Goal: Task Accomplishment & Management: Manage account settings

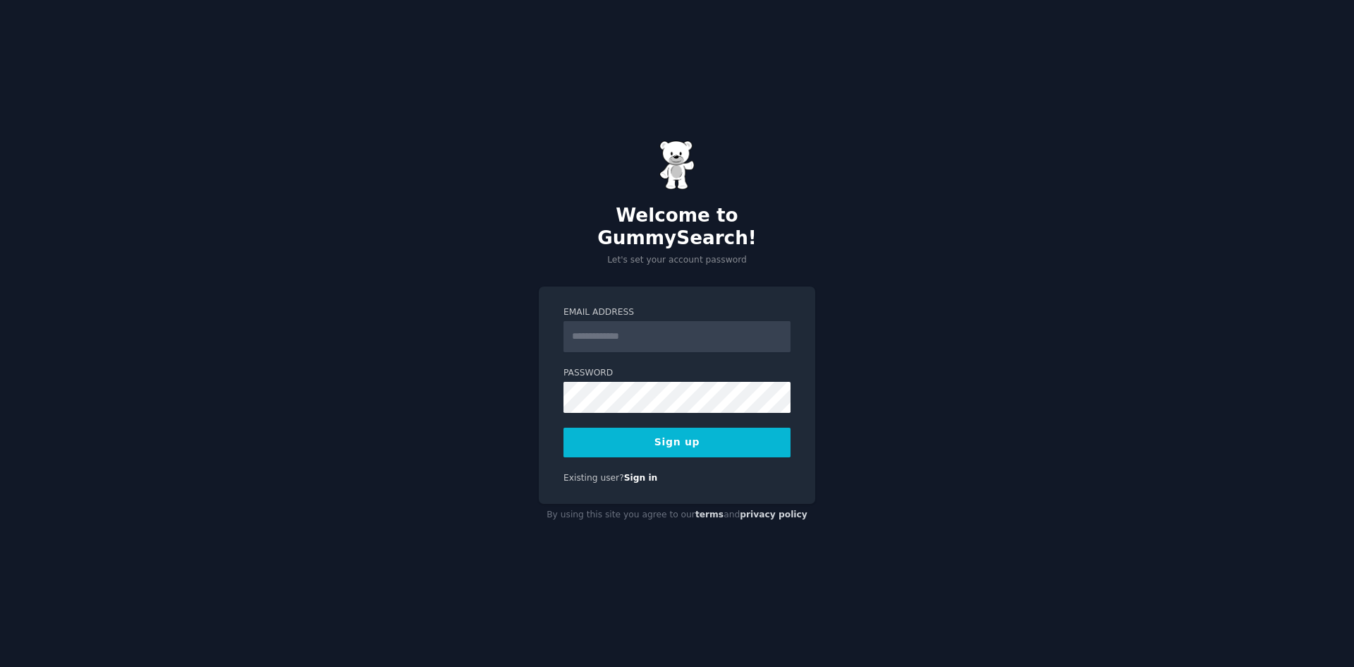
click at [619, 328] on input "Email Address" at bounding box center [677, 336] width 227 height 31
type input "**********"
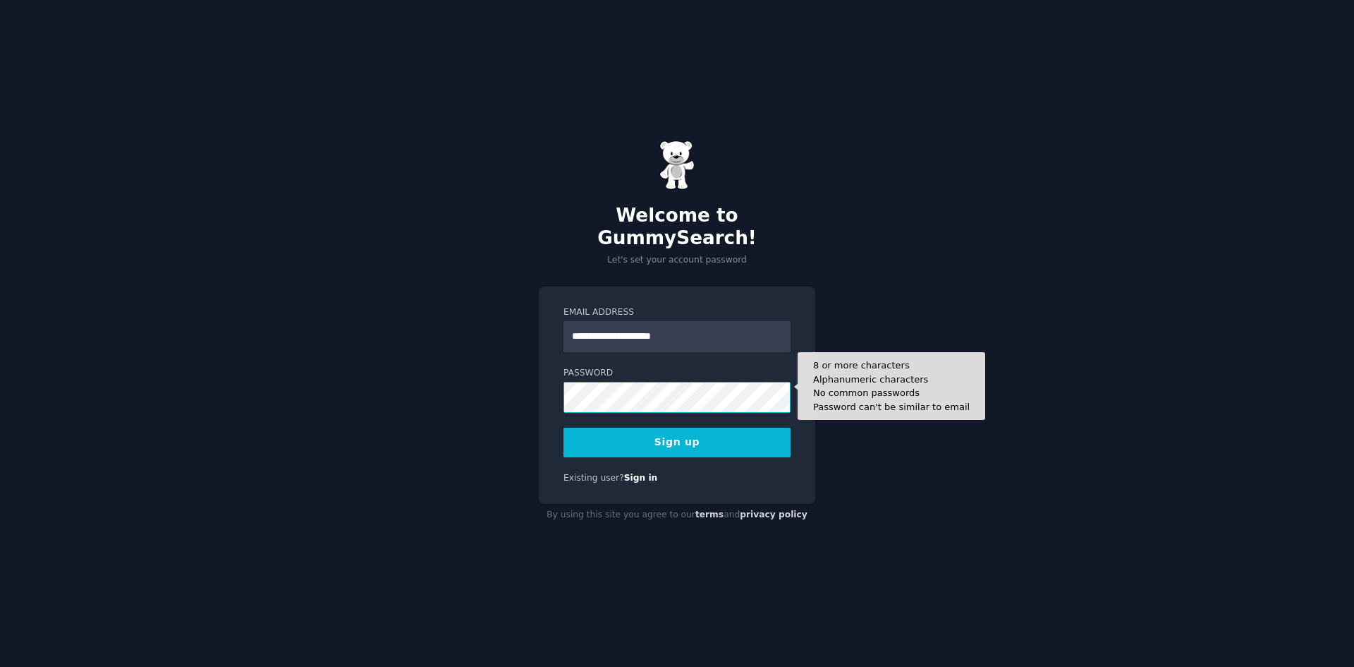
click at [564, 428] on button "Sign up" at bounding box center [677, 443] width 227 height 30
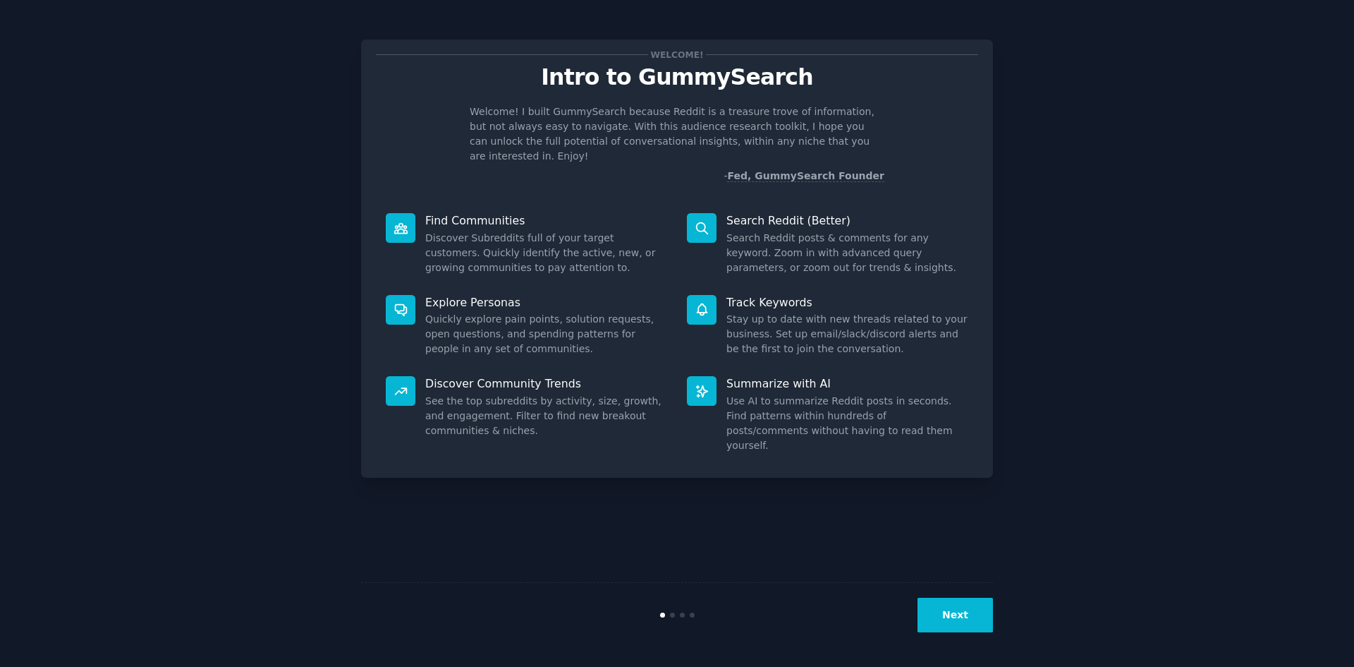
click at [962, 610] on button "Next" at bounding box center [955, 615] width 75 height 35
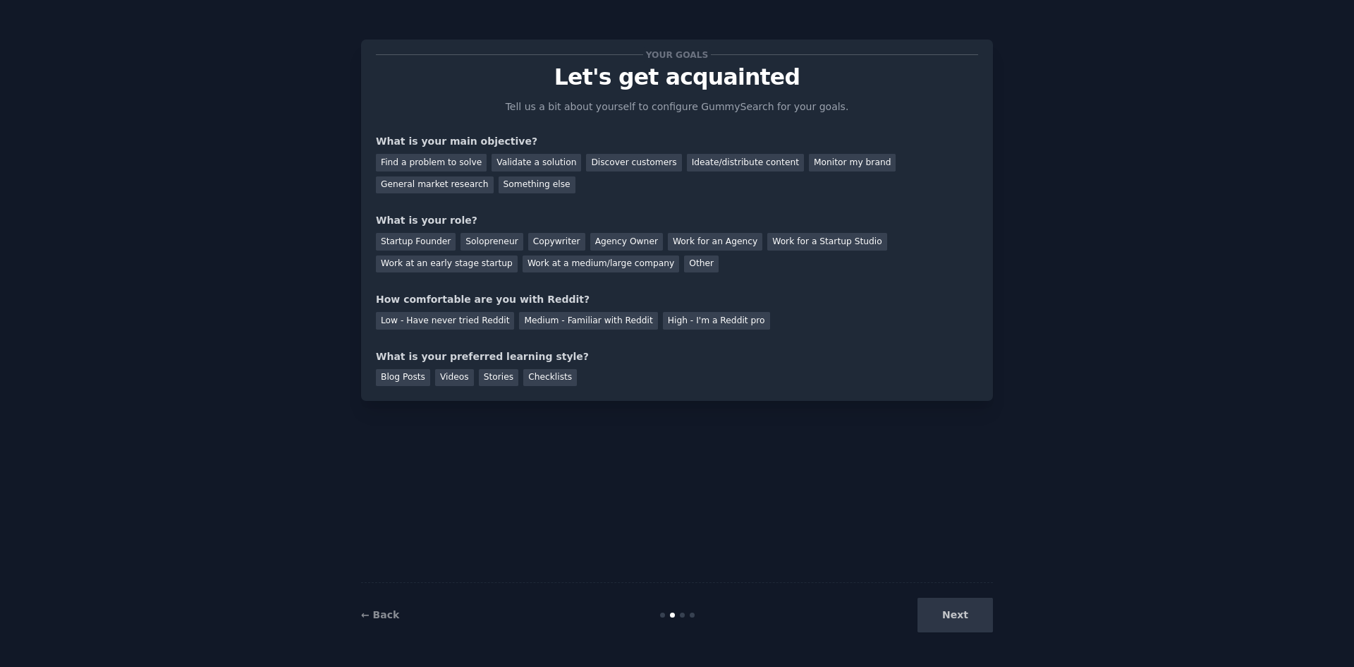
click at [955, 607] on div "Next" at bounding box center [887, 615] width 211 height 35
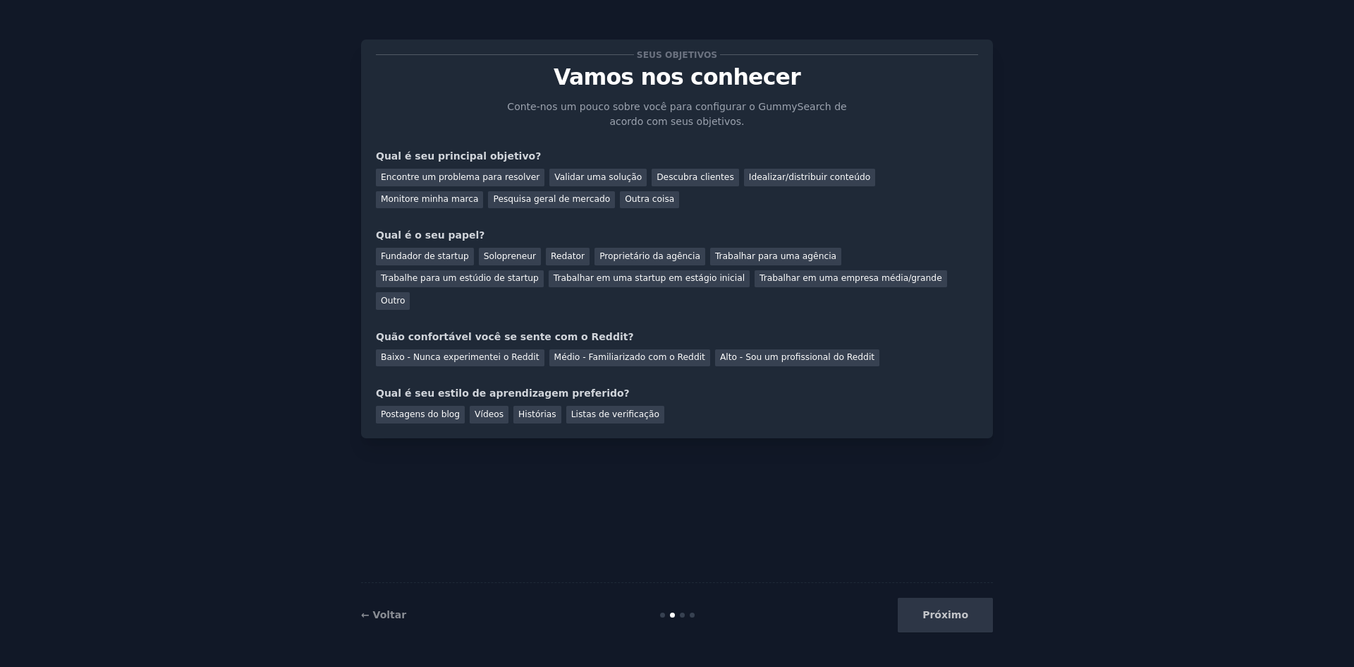
drag, startPoint x: 706, startPoint y: 394, endPoint x: 638, endPoint y: 385, distance: 68.3
click at [638, 401] on div "Postagens do blog Vídeos Histórias Listas de verificação" at bounding box center [677, 412] width 602 height 23
click at [489, 181] on font "Encontre um problema para resolver" at bounding box center [460, 177] width 159 height 10
click at [587, 179] on font "Validar uma solução" at bounding box center [597, 177] width 87 height 10
click at [976, 605] on div "Próximo" at bounding box center [887, 615] width 211 height 35
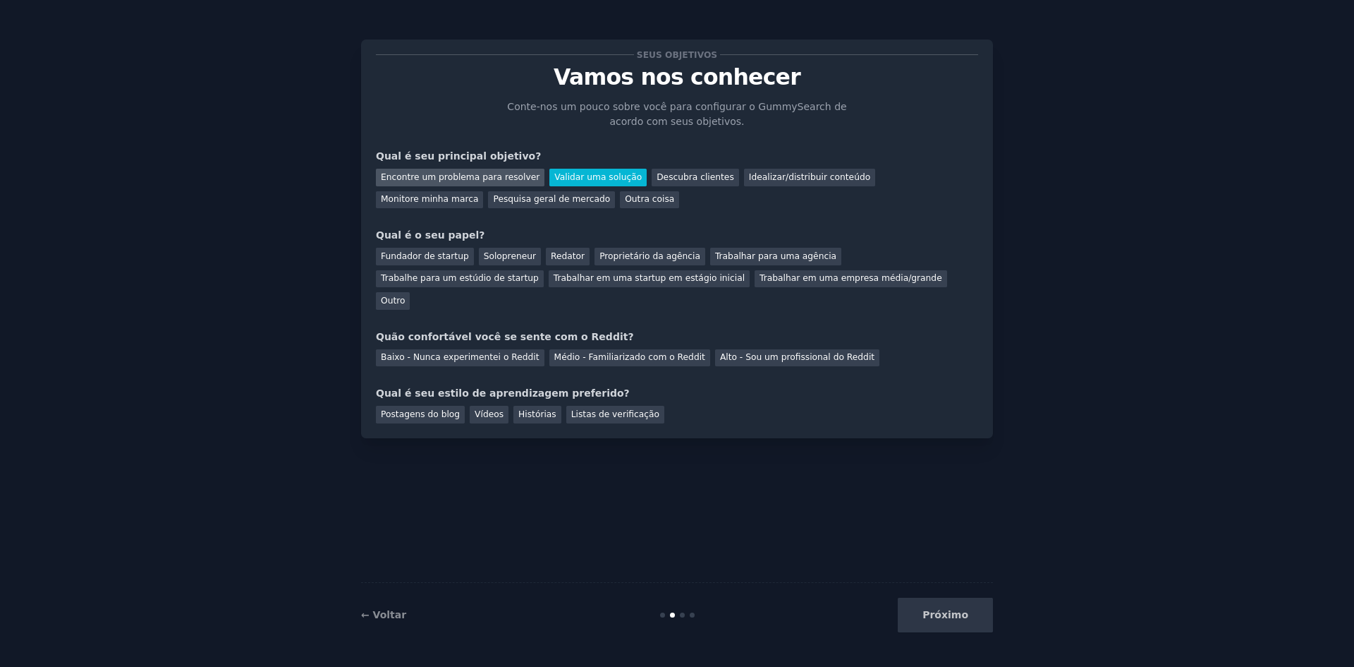
drag, startPoint x: 482, startPoint y: 193, endPoint x: 483, endPoint y: 184, distance: 8.6
click at [483, 188] on div "Encontre um problema para resolver Validar uma solução Descubra clientes Ideali…" at bounding box center [677, 186] width 602 height 44
click at [484, 252] on font "Solopreneur" at bounding box center [510, 256] width 52 height 10
click at [495, 253] on font "Solopreneur" at bounding box center [510, 256] width 52 height 10
drag, startPoint x: 448, startPoint y: 251, endPoint x: 492, endPoint y: 274, distance: 49.2
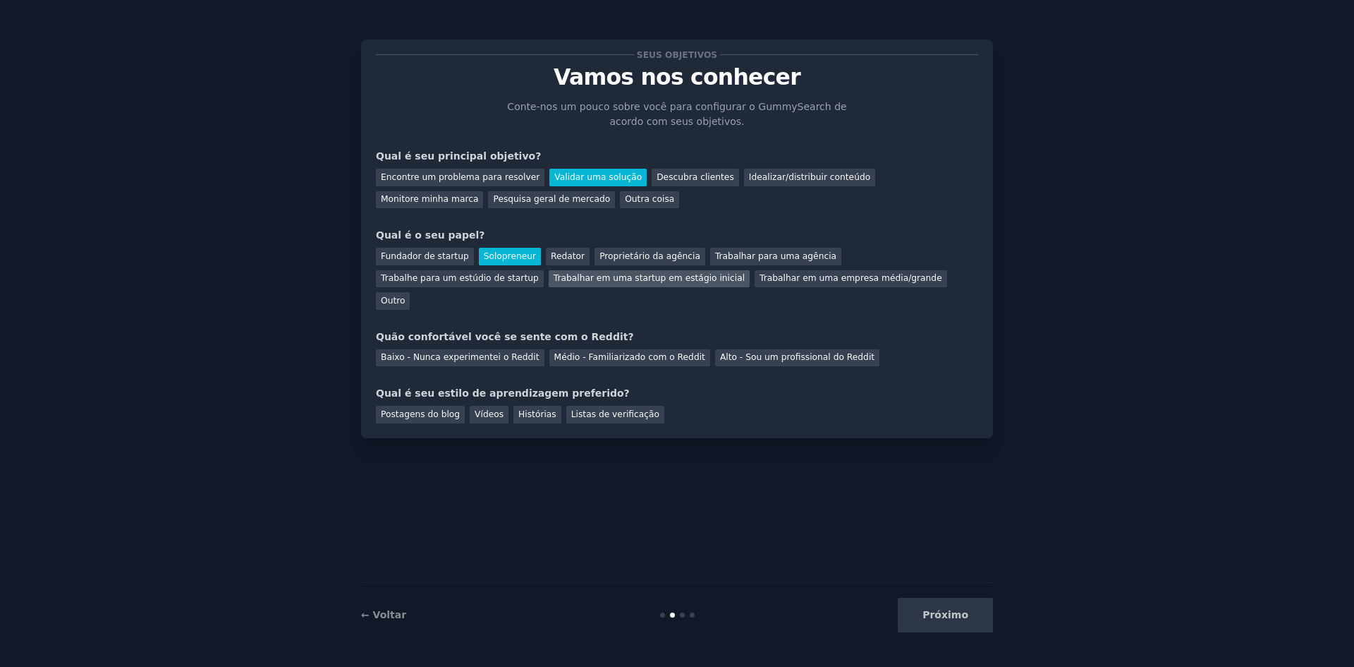
click at [449, 251] on font "Fundador de startup" at bounding box center [425, 256] width 88 height 10
click at [508, 352] on font "Baixo - Nunca experimentei o Reddit" at bounding box center [460, 357] width 159 height 10
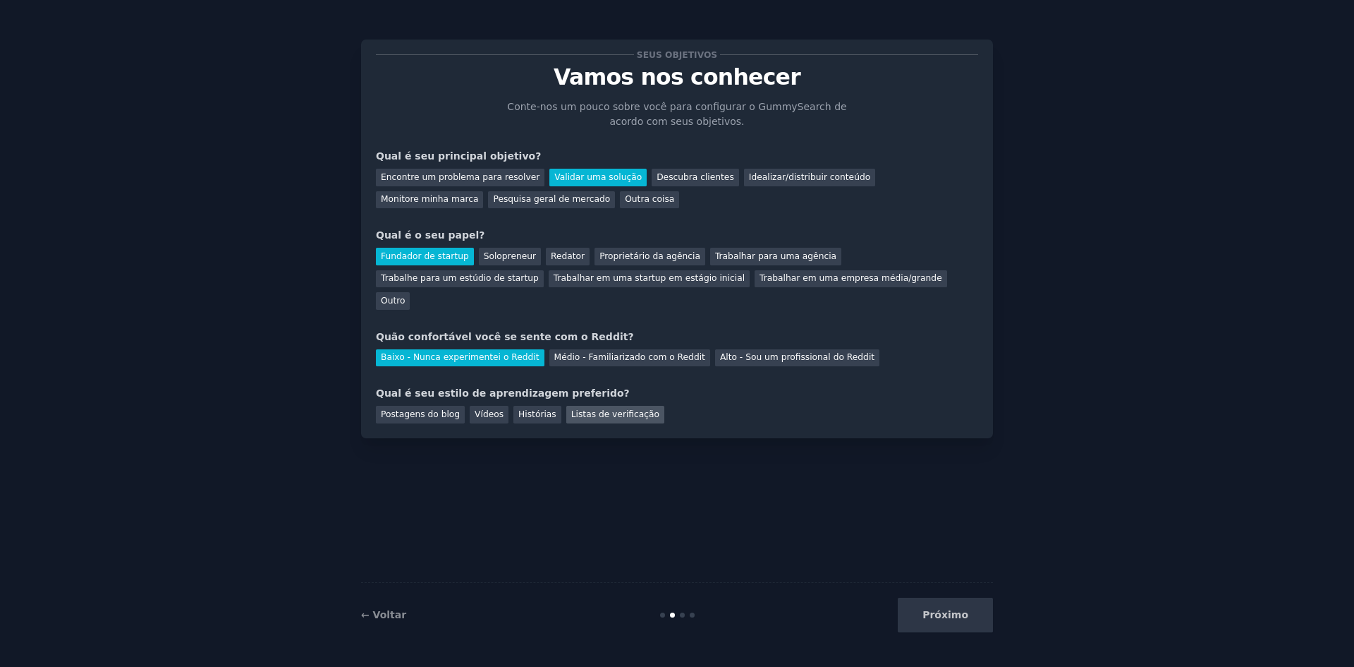
click at [594, 406] on div "Listas de verificação" at bounding box center [615, 415] width 98 height 18
click at [923, 617] on button "Próximo" at bounding box center [945, 615] width 95 height 35
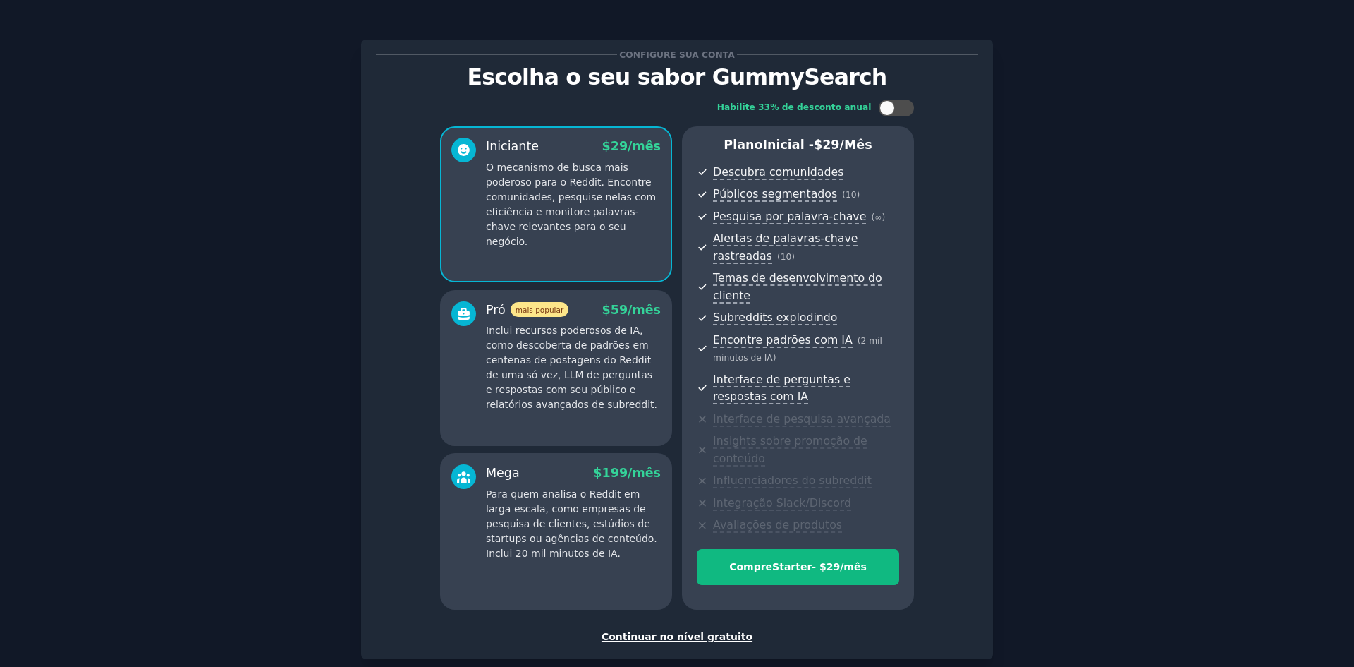
click at [681, 631] on font "Continuar no nível gratuito" at bounding box center [677, 636] width 151 height 11
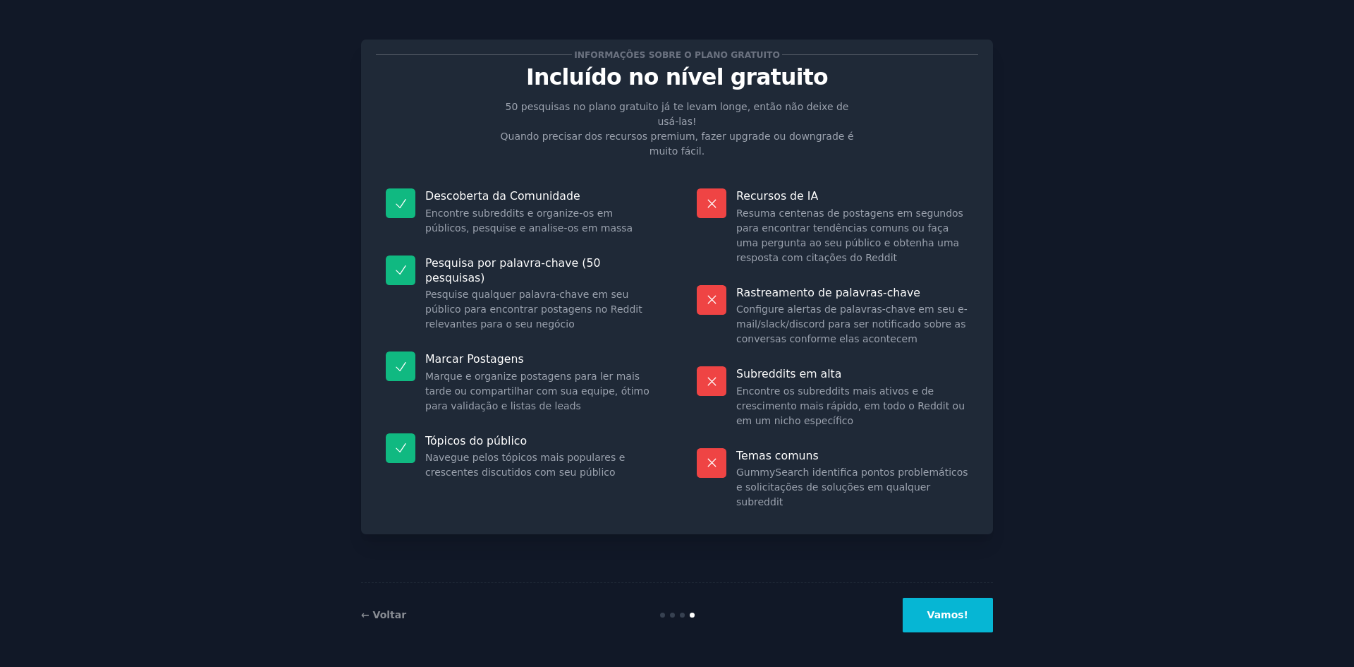
click at [951, 631] on button "Vamos!" at bounding box center [948, 615] width 90 height 35
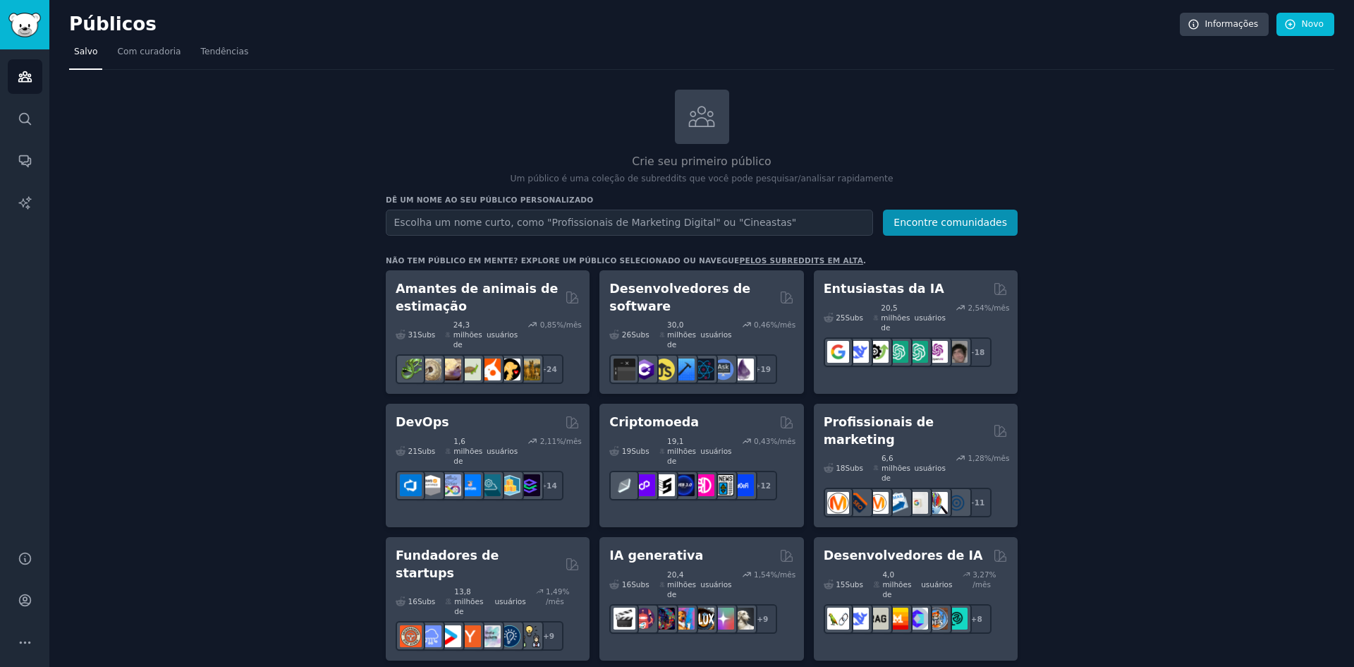
drag, startPoint x: 172, startPoint y: 30, endPoint x: 75, endPoint y: 21, distance: 97.8
click at [72, 20] on h2 "Públicos" at bounding box center [624, 24] width 1111 height 23
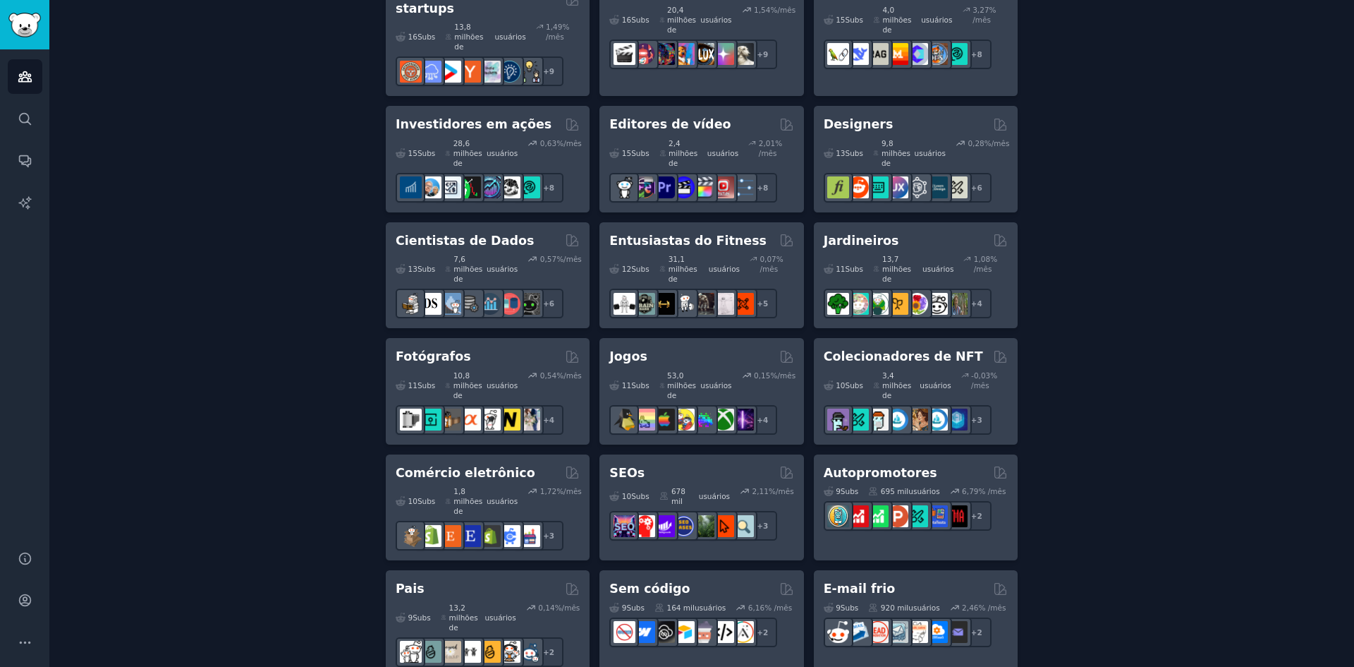
scroll to position [1114, 0]
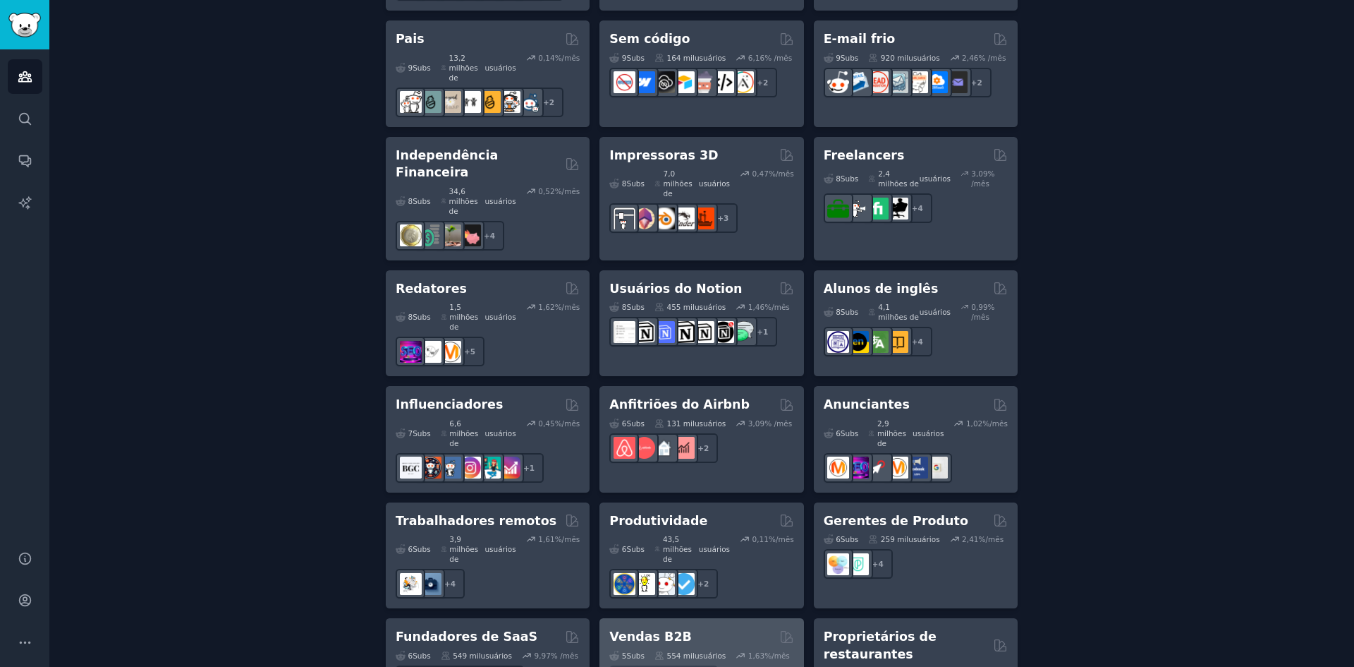
click at [706, 618] on div "Vendas B2B 5 Subs ​ 554 mil usuários 1,63 %/mês" at bounding box center [702, 670] width 204 height 104
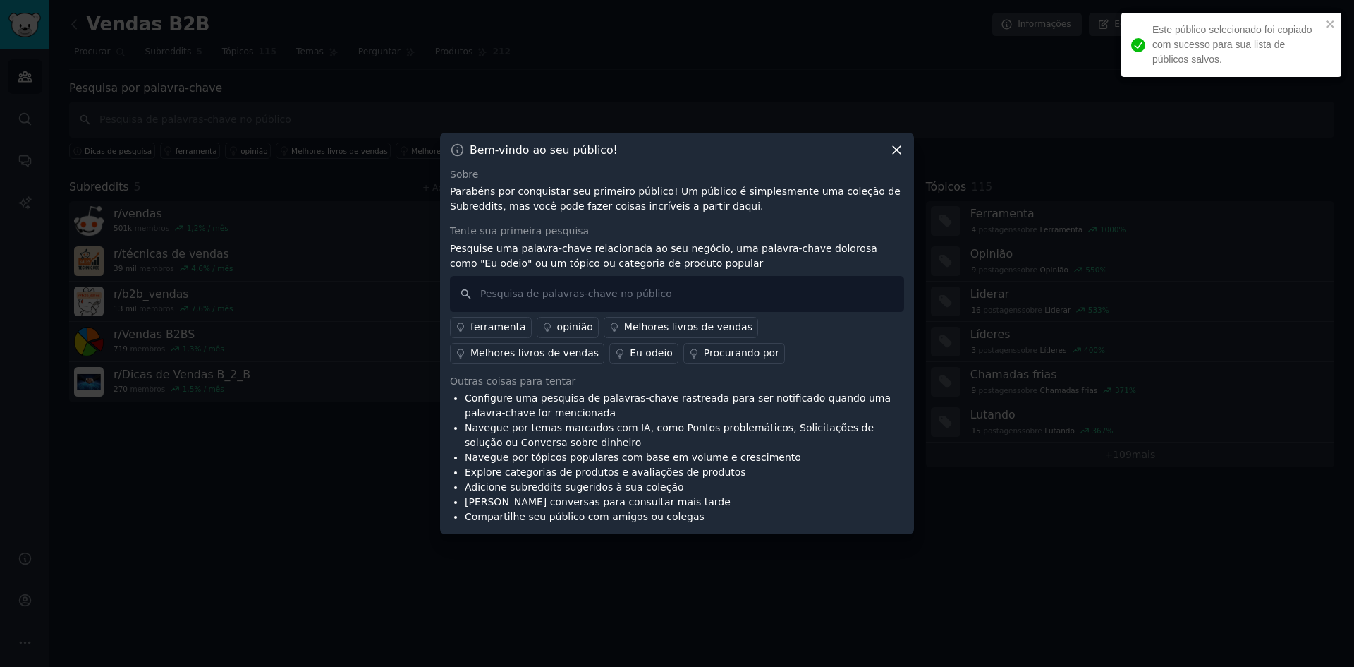
click at [895, 155] on icon at bounding box center [897, 150] width 15 height 15
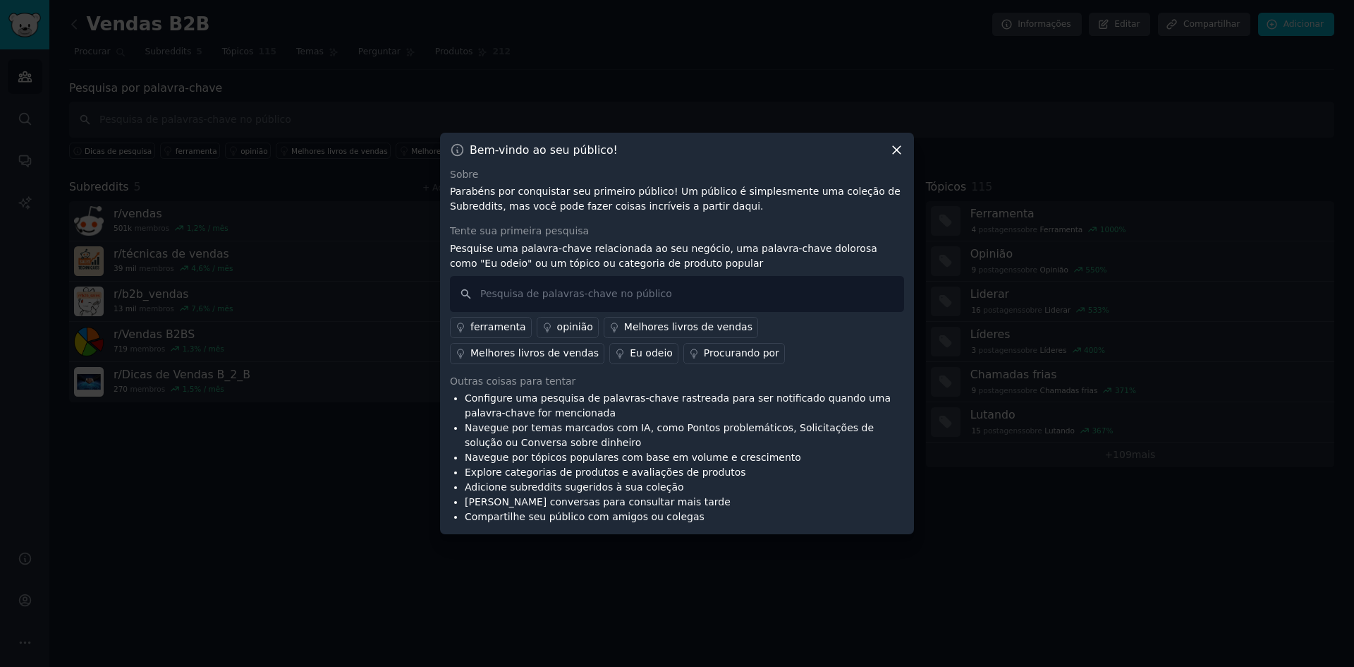
click at [896, 148] on icon at bounding box center [897, 150] width 8 height 8
drag, startPoint x: 886, startPoint y: 148, endPoint x: 871, endPoint y: 145, distance: 15.1
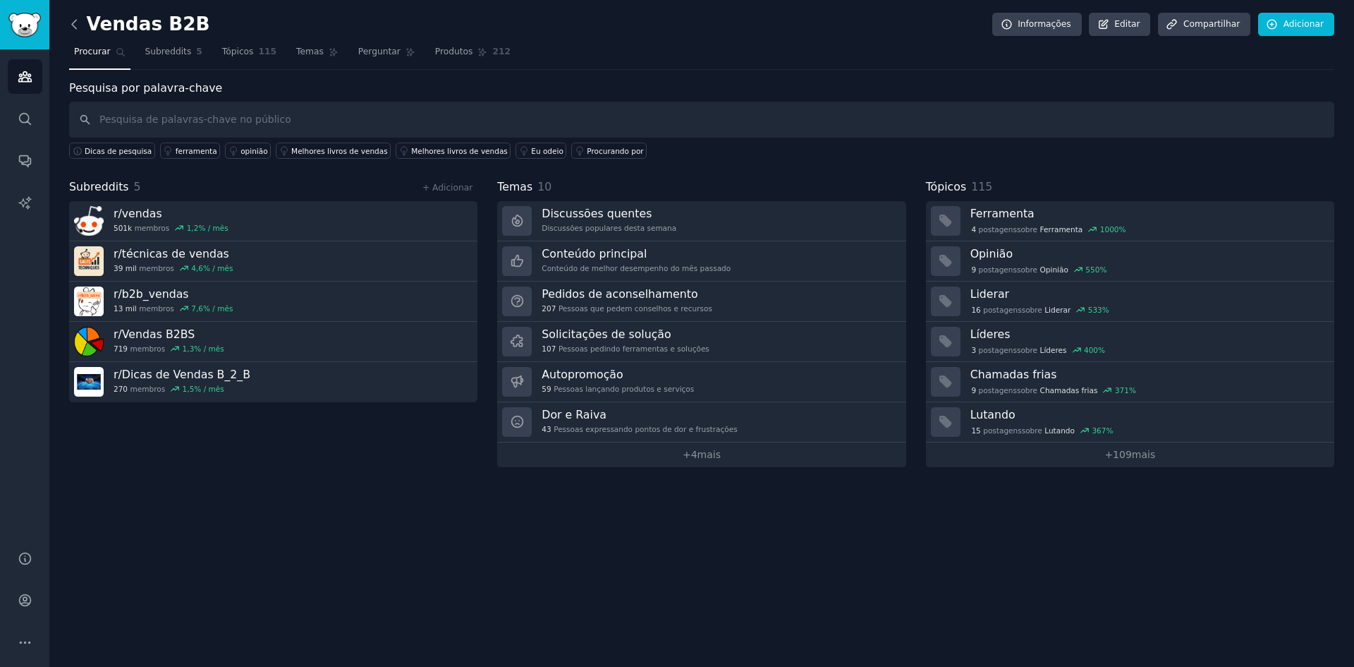
click at [75, 22] on icon at bounding box center [74, 24] width 15 height 15
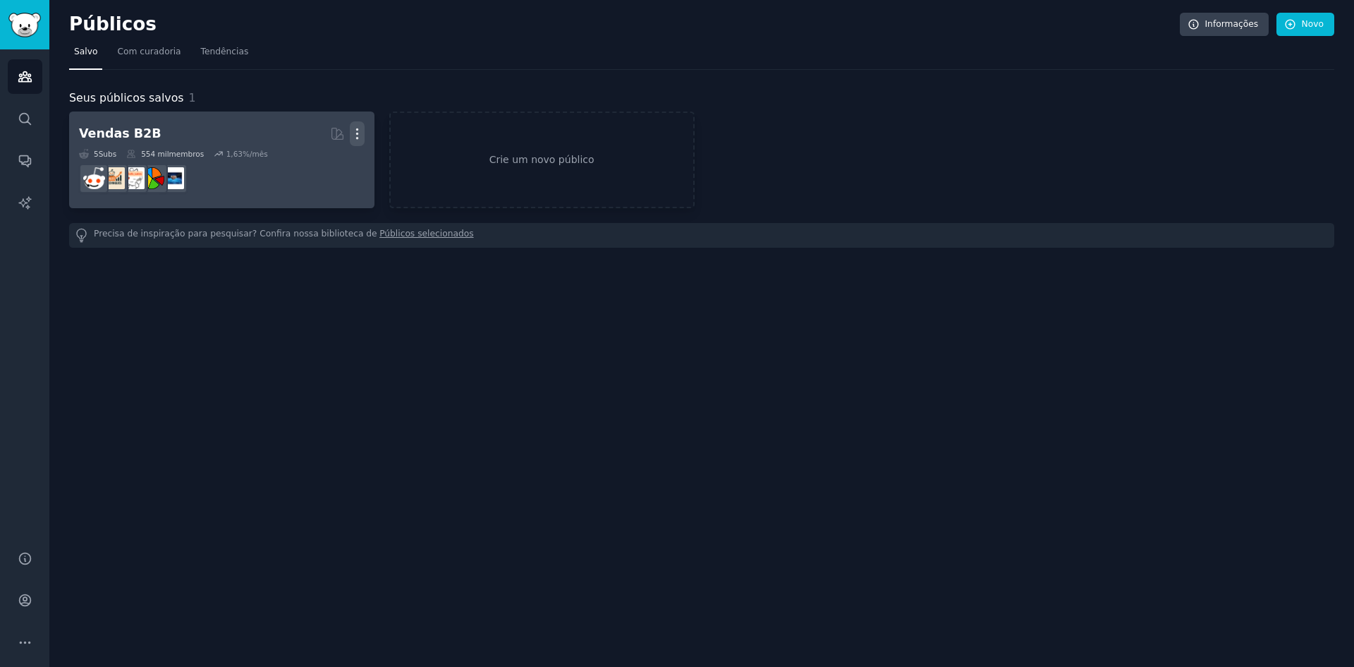
click at [360, 139] on icon "button" at bounding box center [357, 133] width 15 height 15
click at [310, 171] on div "Delete" at bounding box center [308, 164] width 67 height 30
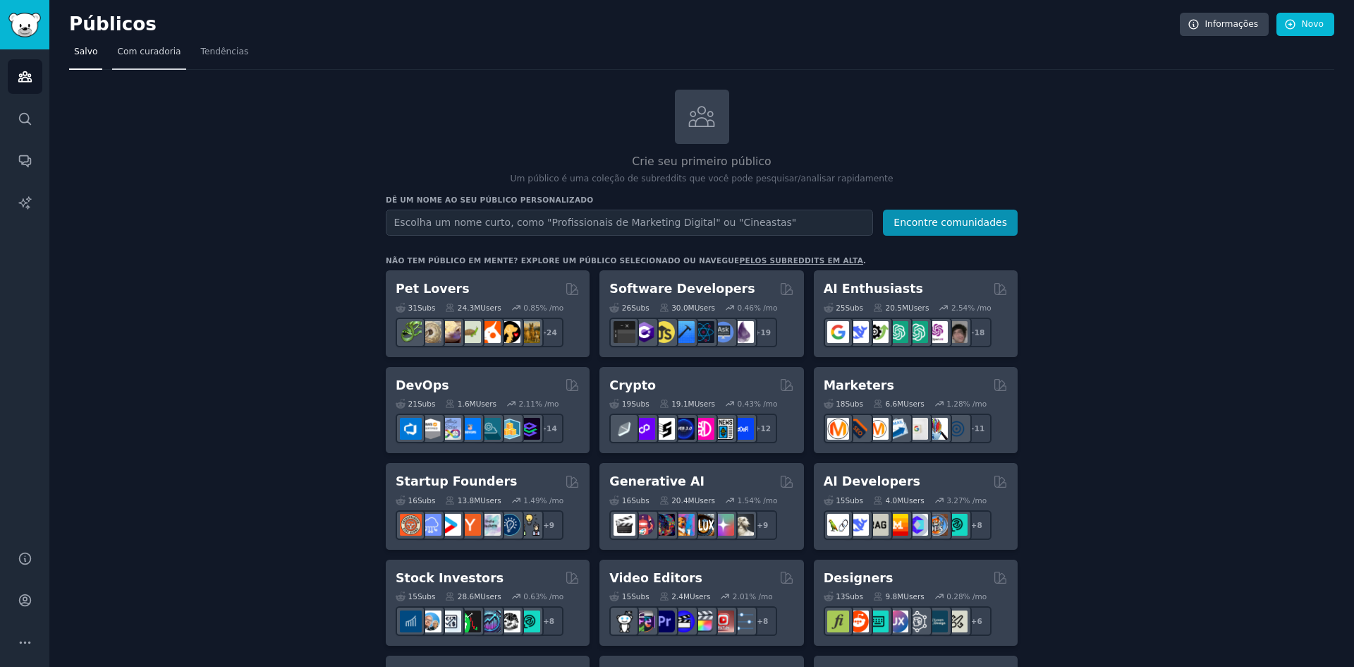
click at [165, 51] on font "Com curadoria" at bounding box center [148, 52] width 63 height 10
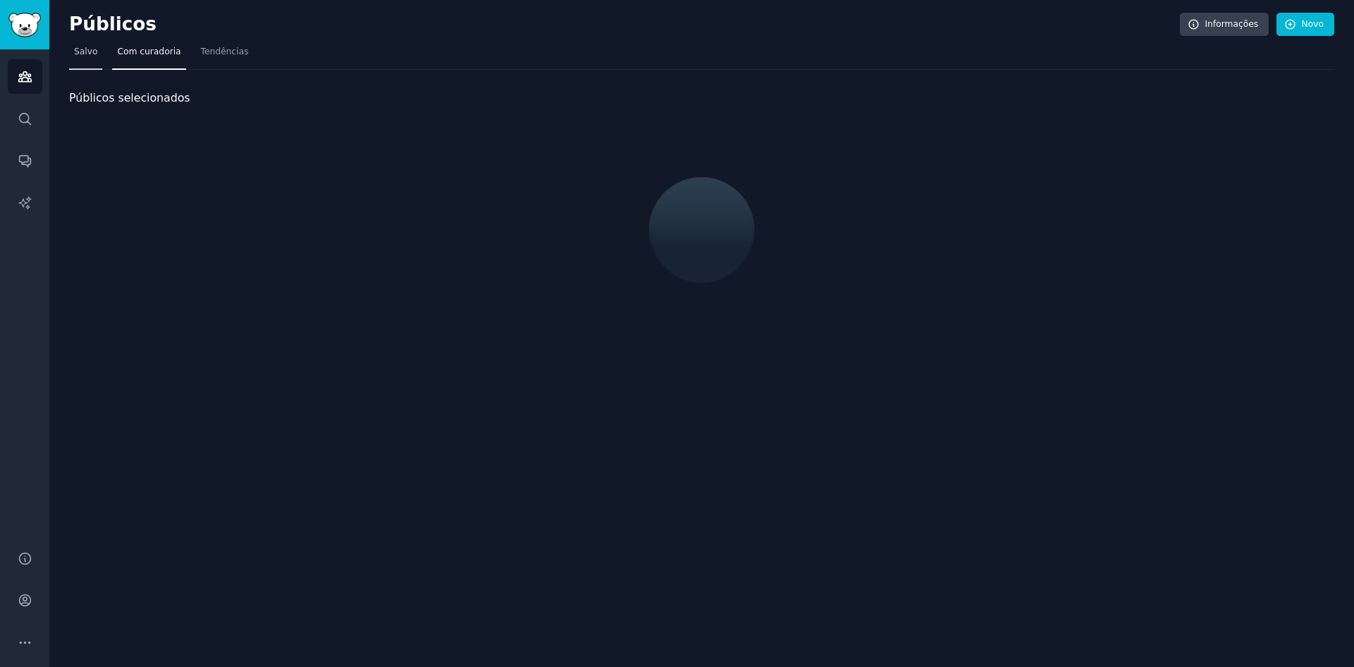
click at [88, 54] on font "Salvo" at bounding box center [85, 52] width 23 height 10
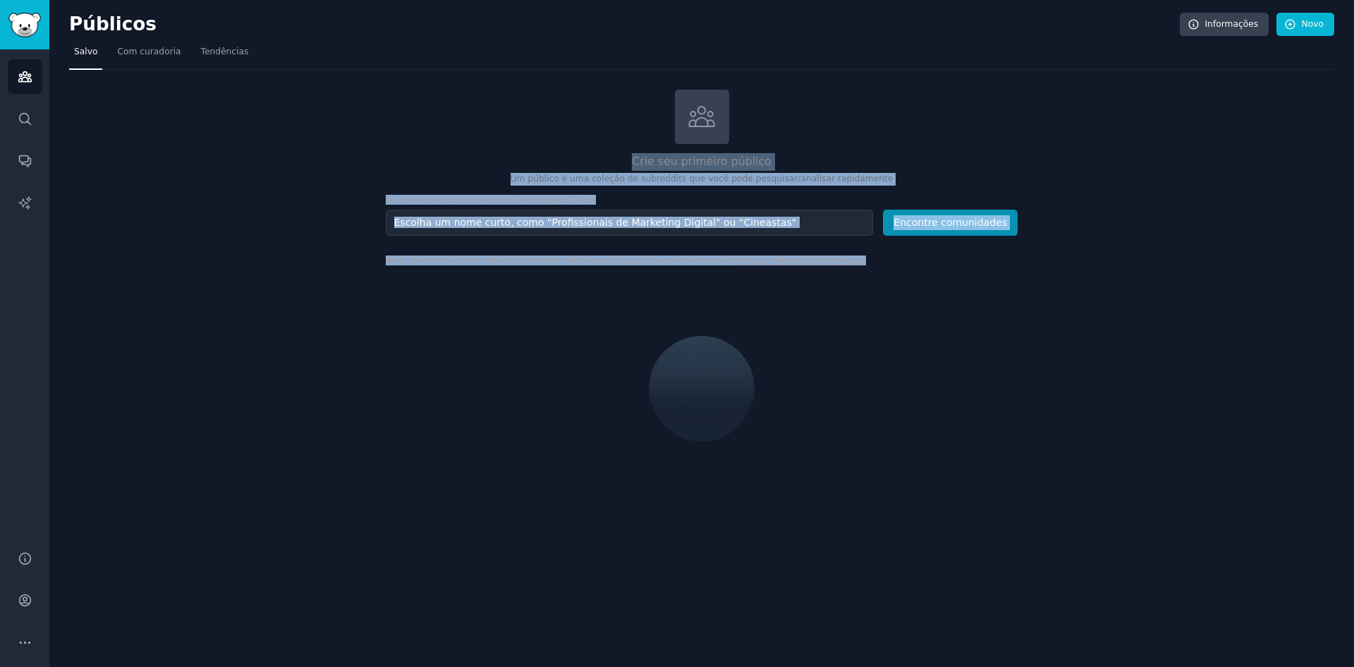
drag, startPoint x: 835, startPoint y: 272, endPoint x: 1278, endPoint y: 385, distance: 456.7
click at [1265, 382] on div "Crie seu primeiro público Um público é uma coleção de subreddits que você pode …" at bounding box center [702, 299] width 1266 height 418
click at [1278, 385] on div "Crie seu primeiro público Um público é uma coleção de subreddits que você pode …" at bounding box center [702, 299] width 1266 height 418
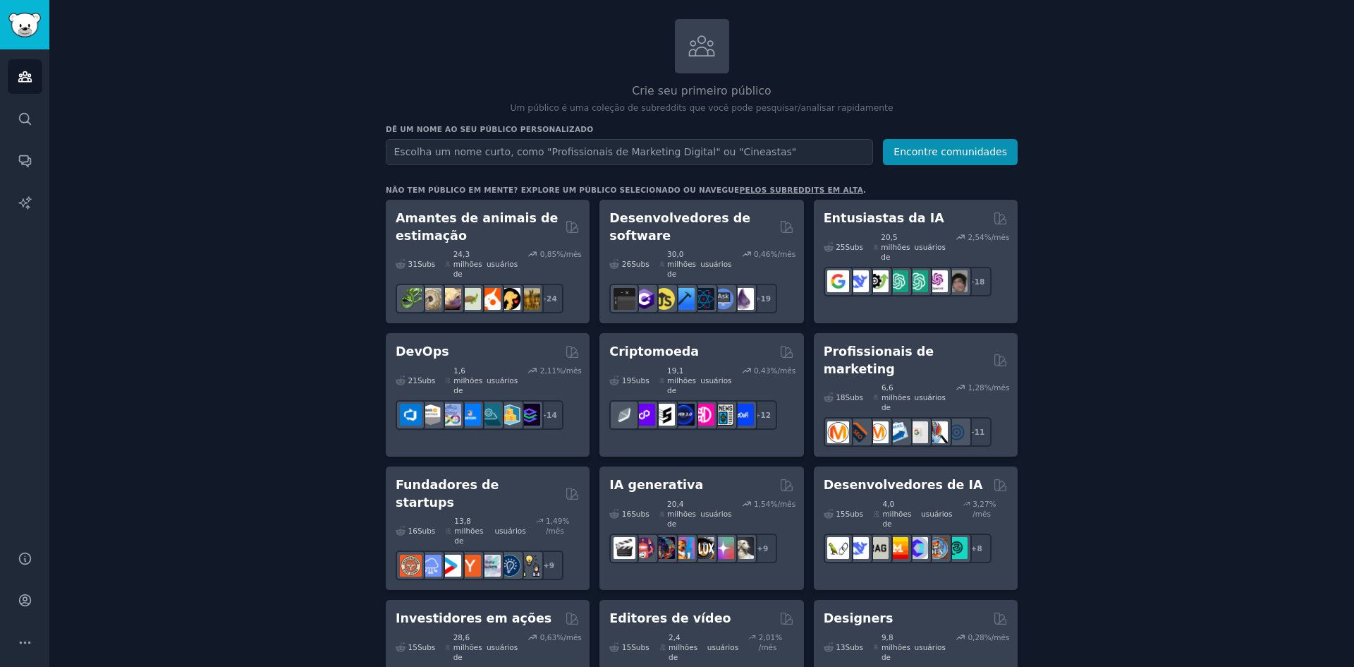
scroll to position [141, 0]
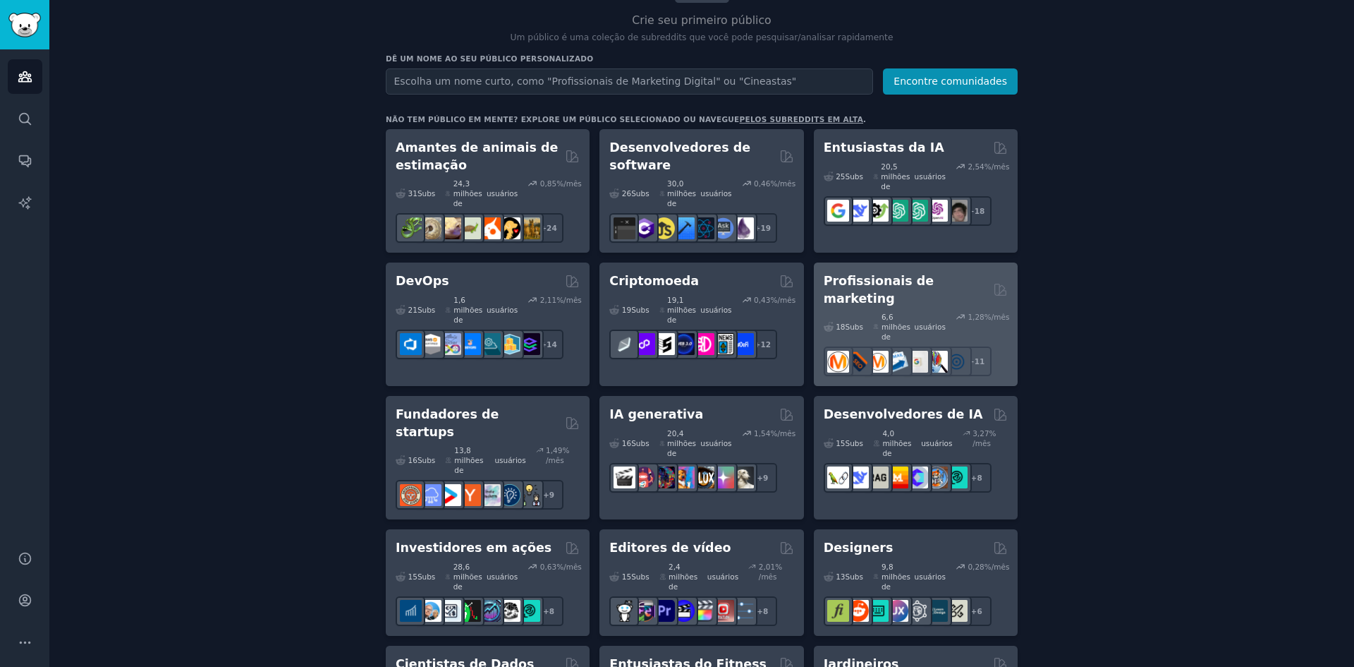
click at [888, 278] on h2 "Profissionais de marketing" at bounding box center [906, 289] width 164 height 35
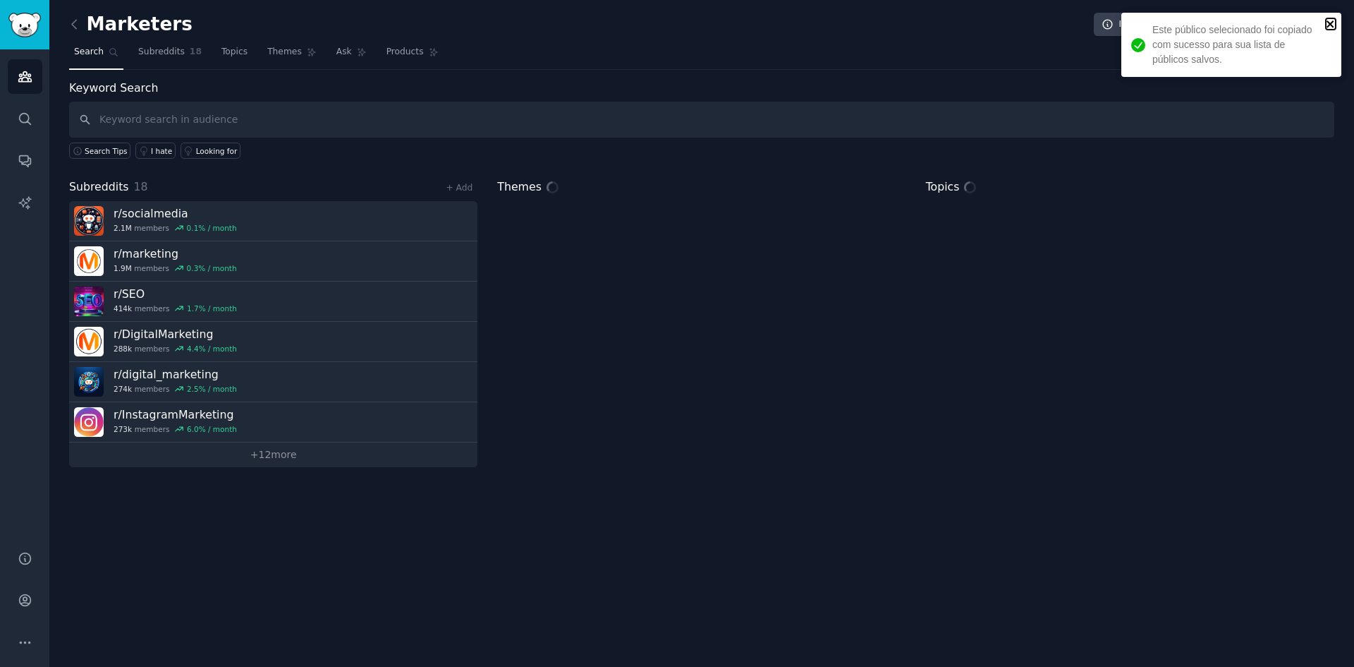
click at [1326, 23] on icon "fechar" at bounding box center [1331, 23] width 10 height 11
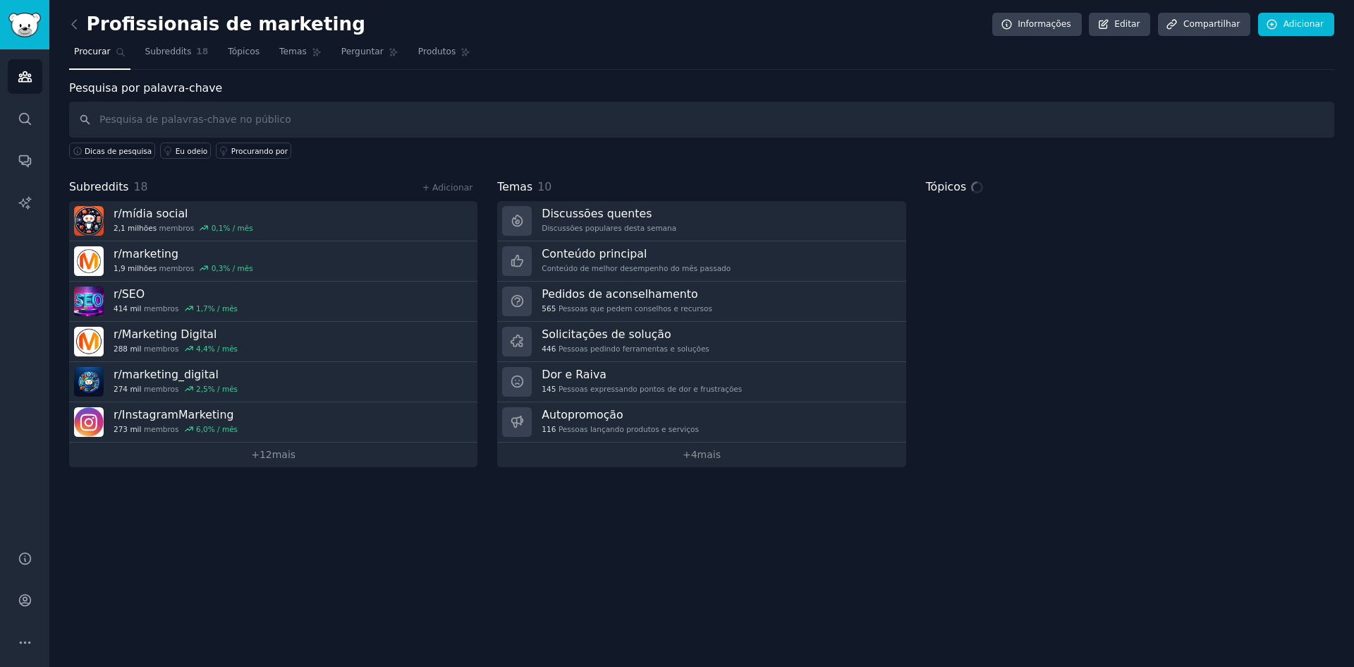
click at [500, 545] on div "Profissionais de marketing Informações Editar Compartilhar Adicionar Procurar S…" at bounding box center [701, 333] width 1305 height 667
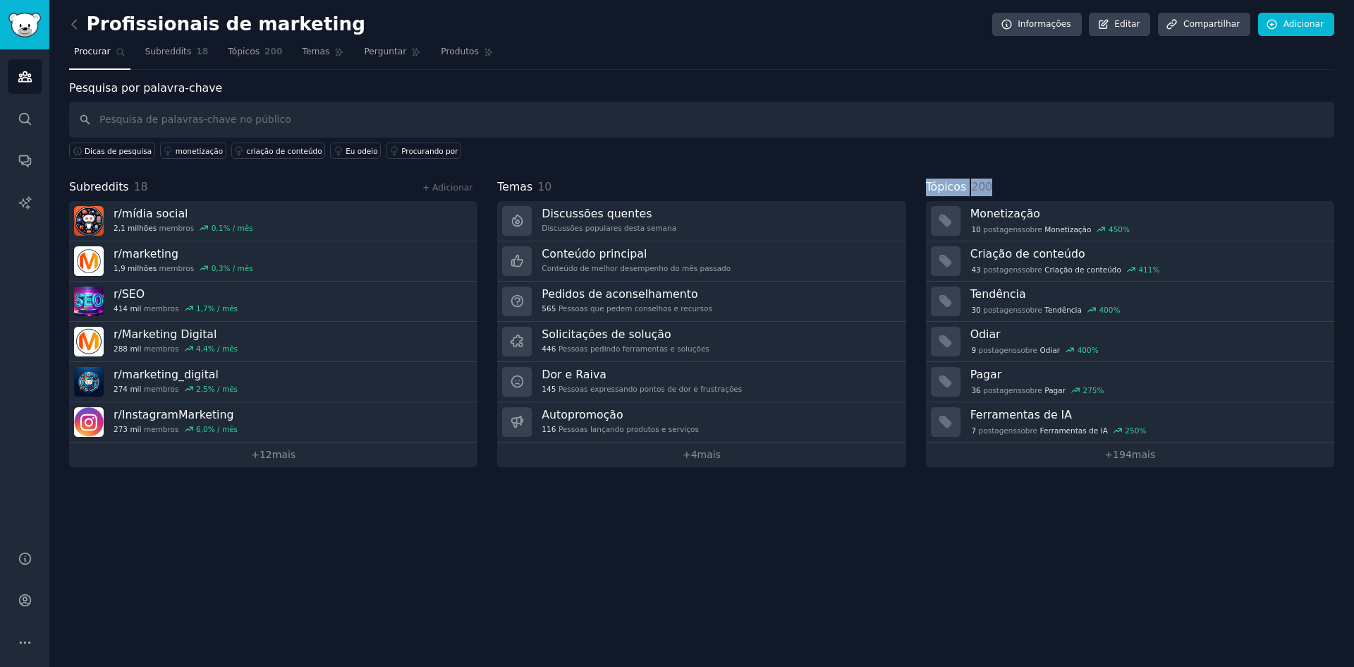
drag, startPoint x: 963, startPoint y: 188, endPoint x: 1036, endPoint y: 190, distance: 73.4
click at [1036, 190] on div "Subreddits 18 + Adicionar r/ mídia social 2,1 milhões membros 0,1 % / mês r/ ma…" at bounding box center [702, 322] width 1266 height 289
click at [1036, 190] on div "Tópicos 200" at bounding box center [1130, 187] width 408 height 18
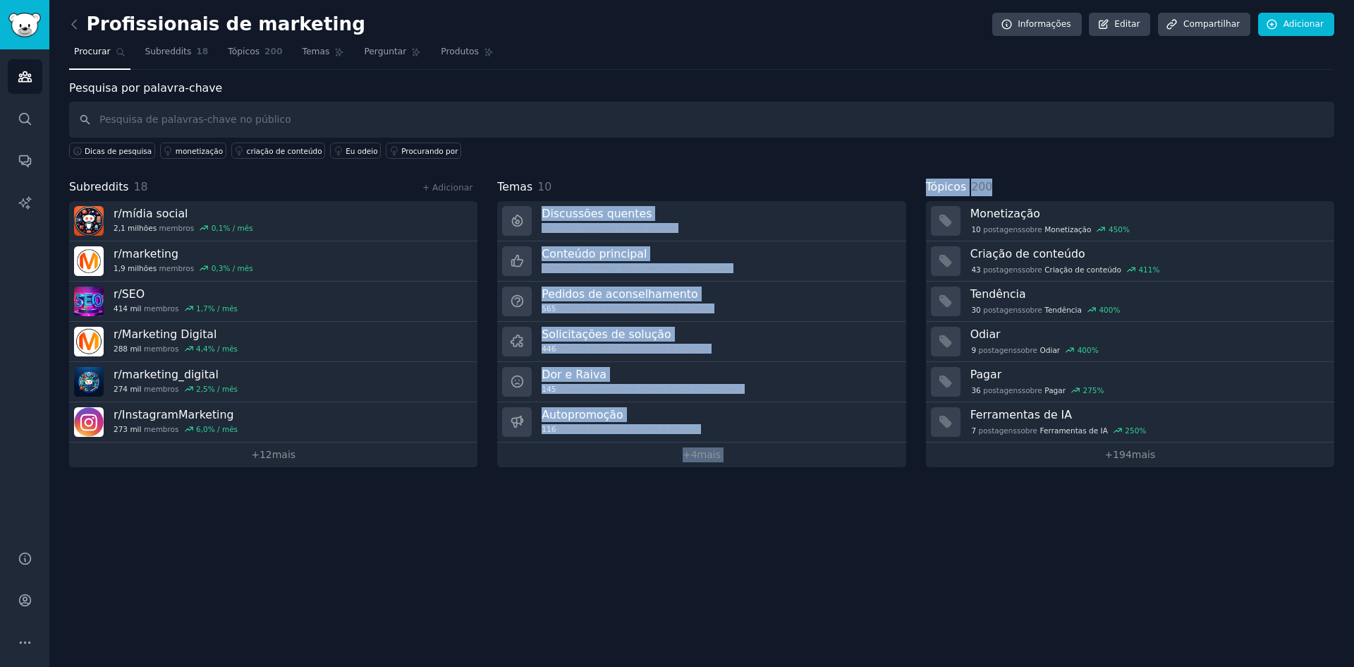
drag, startPoint x: 1040, startPoint y: 190, endPoint x: 878, endPoint y: 167, distance: 163.8
click at [878, 167] on div "Pesquisa por palavra-chave Dicas de pesquisa monetização criação de conteúdo Eu…" at bounding box center [702, 273] width 1266 height 387
drag, startPoint x: 966, startPoint y: 184, endPoint x: 998, endPoint y: 186, distance: 31.8
click at [989, 186] on div "Pesquisa por palavra-chave Dicas de pesquisa monetização criação de conteúdo Eu…" at bounding box center [702, 273] width 1266 height 387
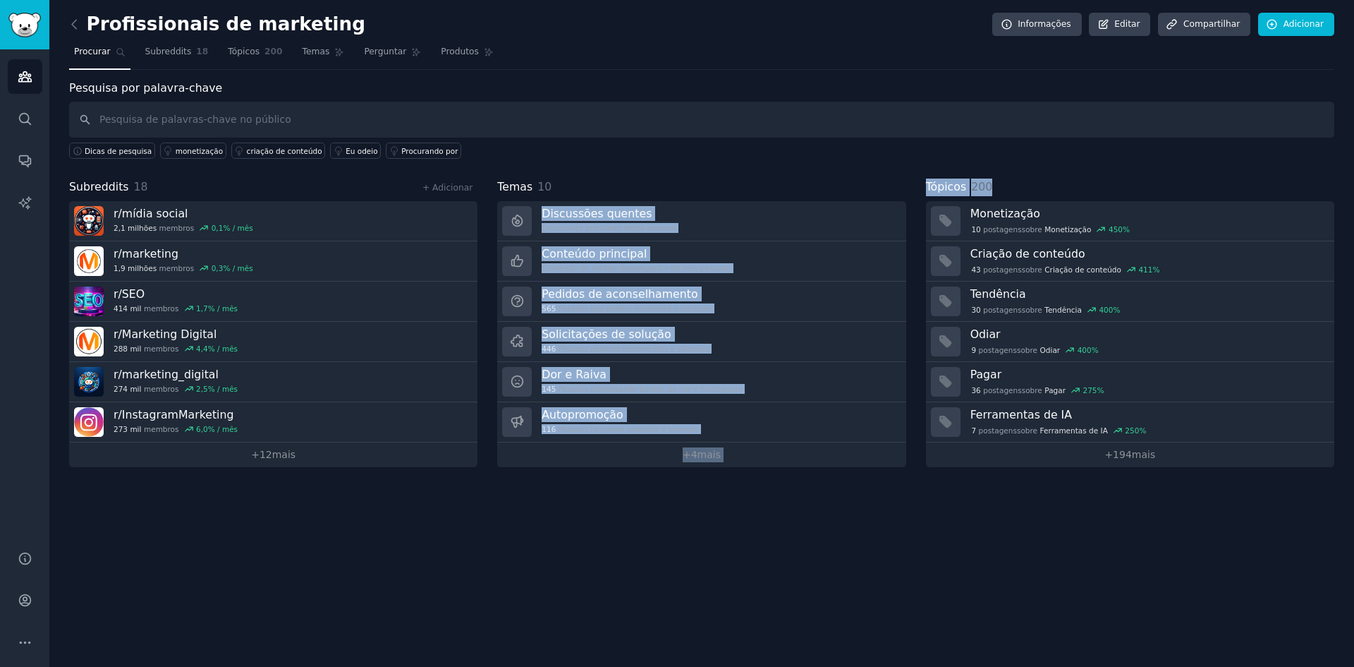
click at [1002, 186] on div "Tópicos 200" at bounding box center [1130, 187] width 408 height 18
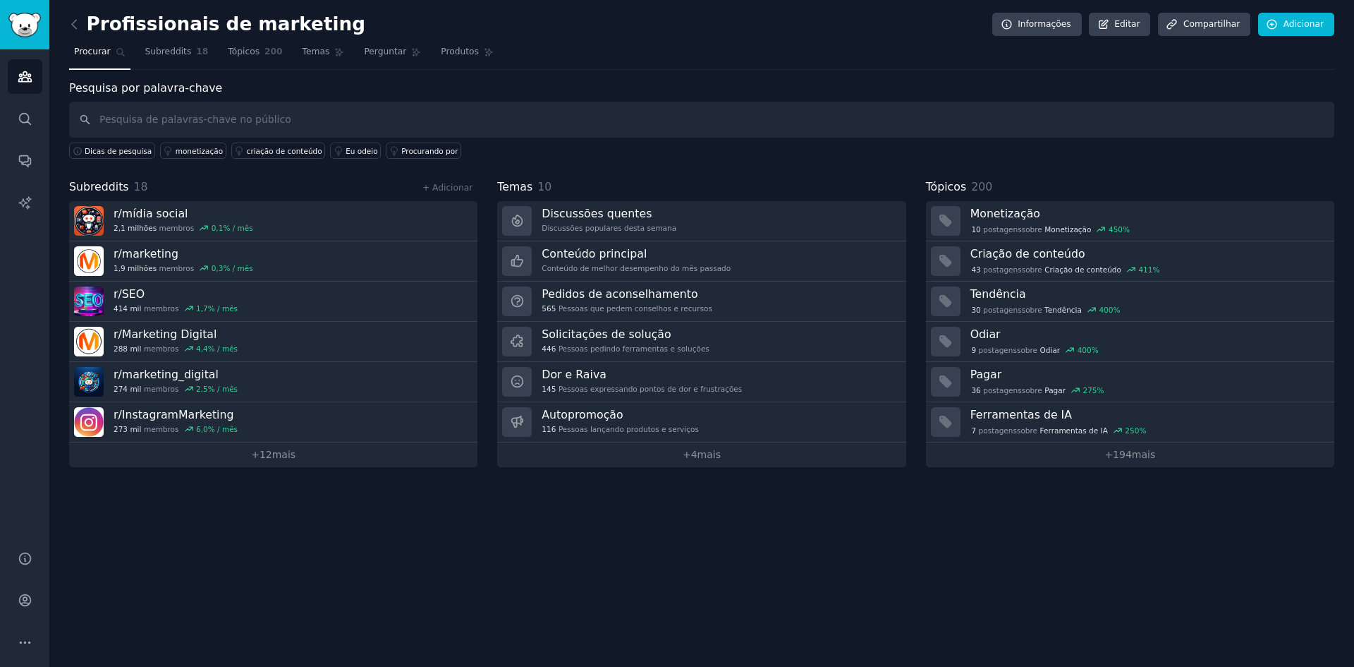
click at [1002, 186] on div "Tópicos 200" at bounding box center [1130, 187] width 408 height 18
drag, startPoint x: 497, startPoint y: 193, endPoint x: 569, endPoint y: 192, distance: 72.7
click at [569, 192] on div "Subreddits 18 + Adicionar r/ mídia social 2,1 milhões membros 0,1 % / mês r/ ma…" at bounding box center [702, 322] width 1266 height 289
click at [569, 192] on div "Temas 10" at bounding box center [701, 187] width 408 height 18
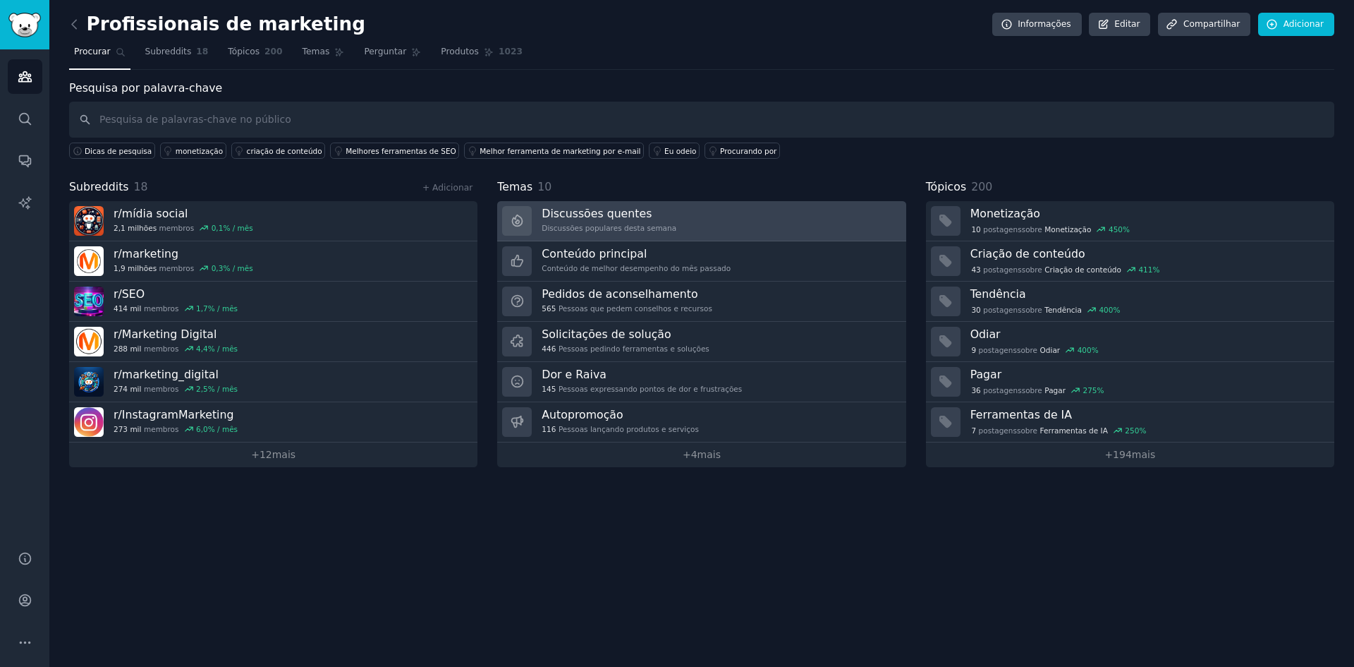
click at [582, 231] on font "Discussões populares desta semana" at bounding box center [609, 228] width 135 height 8
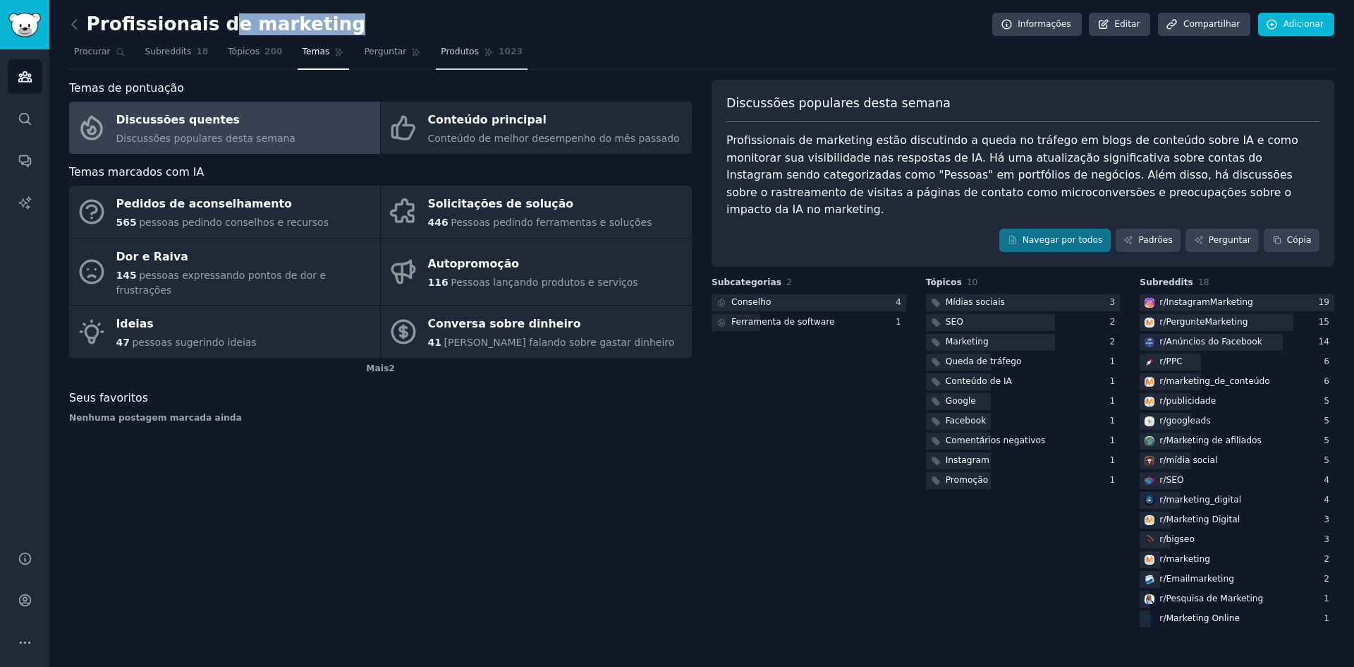
drag, startPoint x: 282, startPoint y: 30, endPoint x: 437, endPoint y: 45, distance: 155.3
click at [391, 43] on div "Profissionais de marketing Informações Editar Compartilhar Adicionar Procurar S…" at bounding box center [702, 325] width 1266 height 610
click at [797, 469] on div "Subcategorias 2 Conselho 4 Ferramenta de software 1" at bounding box center [809, 453] width 195 height 353
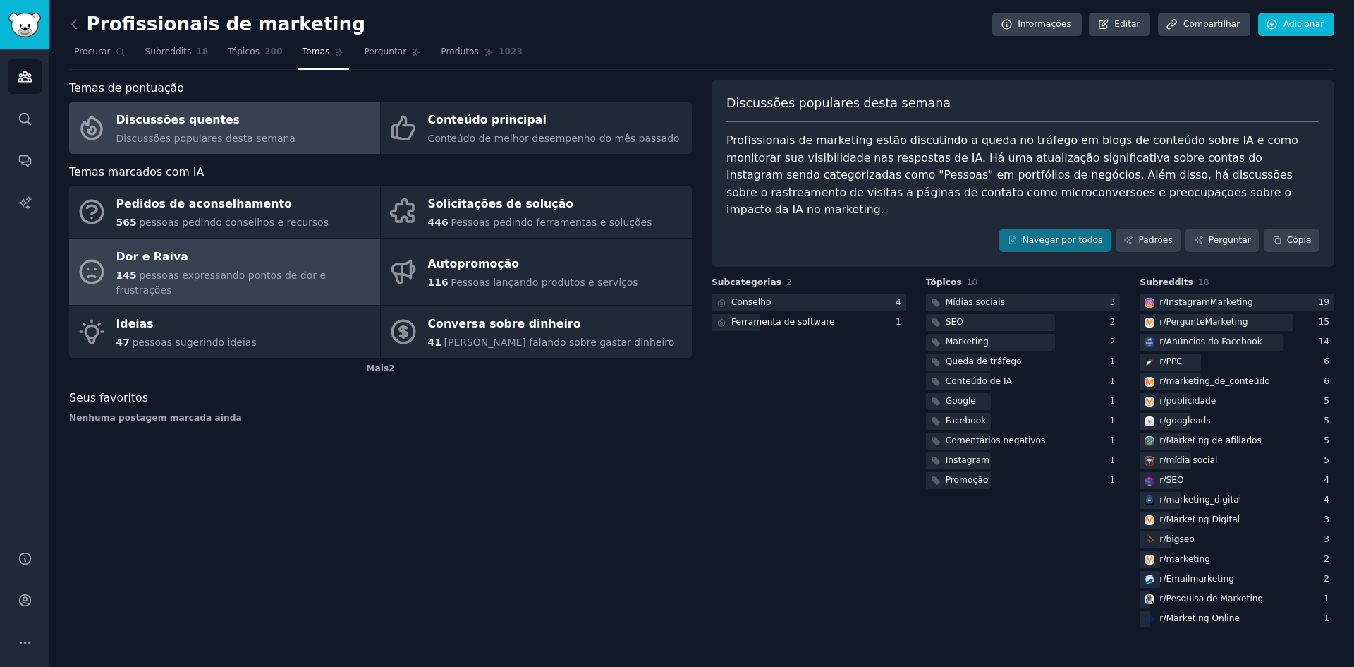
click at [279, 277] on font "pessoas expressando pontos de dor e frustrações" at bounding box center [221, 282] width 210 height 26
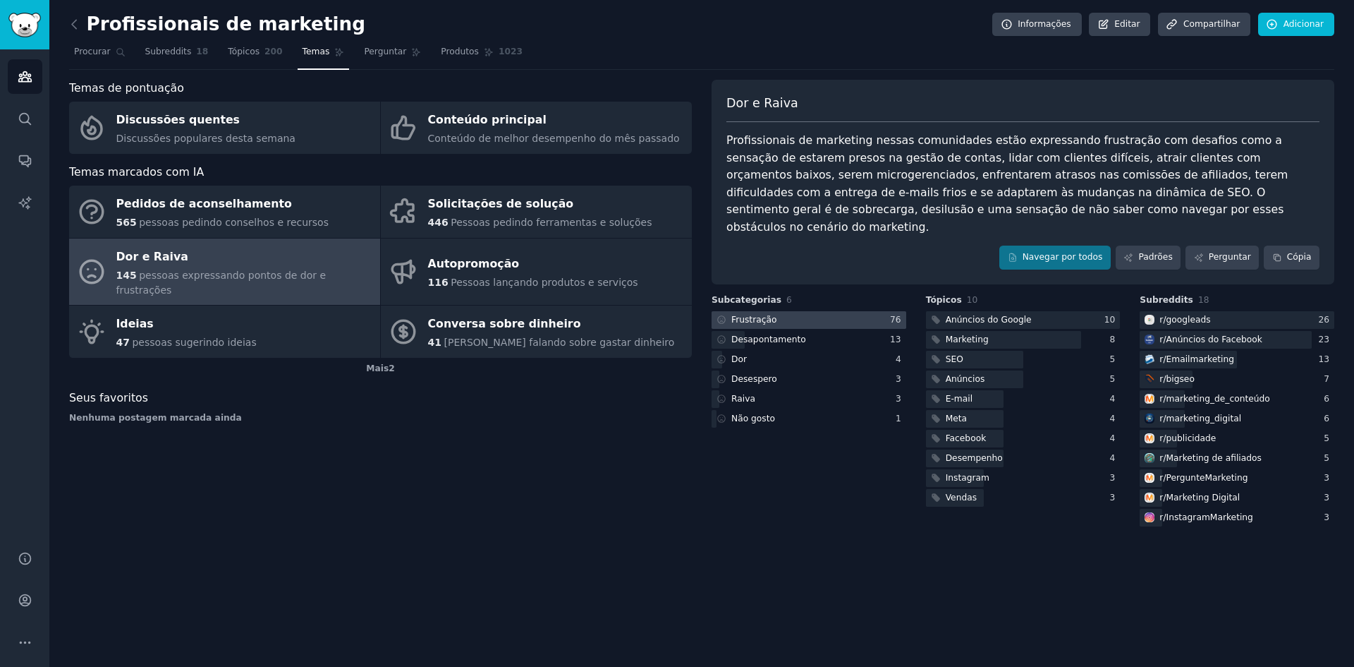
click at [781, 311] on div at bounding box center [809, 320] width 195 height 18
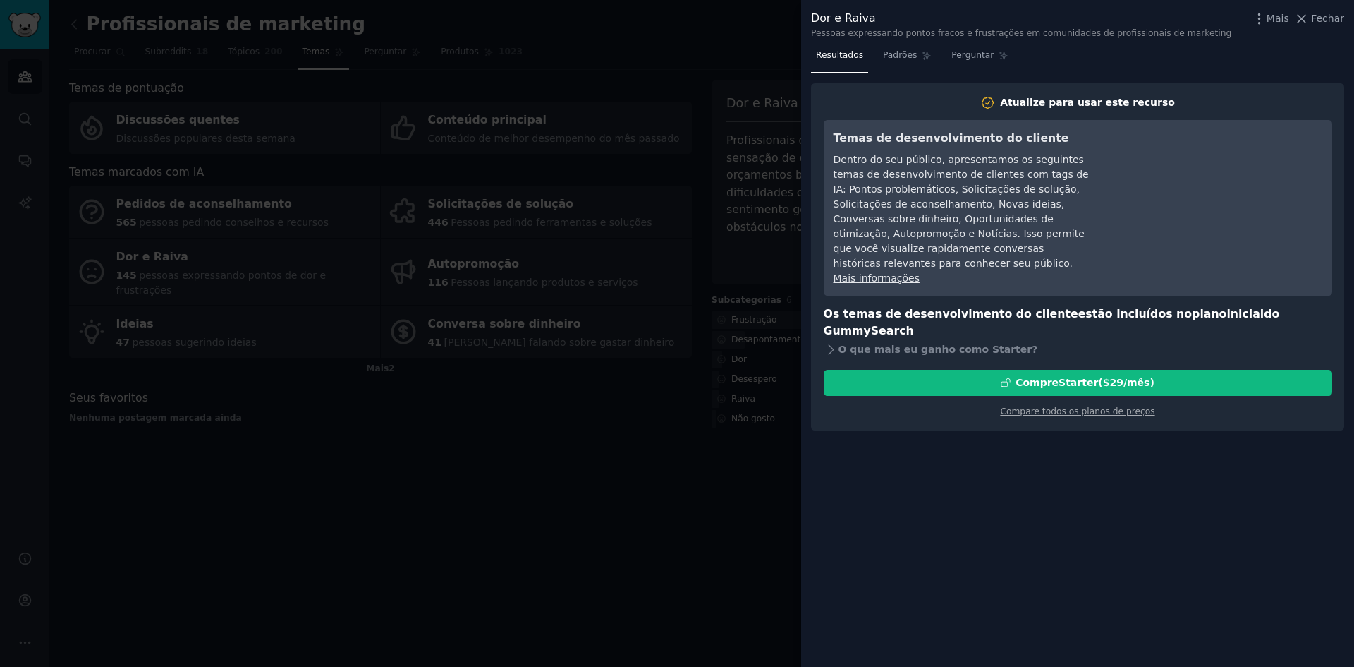
click at [724, 437] on div at bounding box center [677, 333] width 1354 height 667
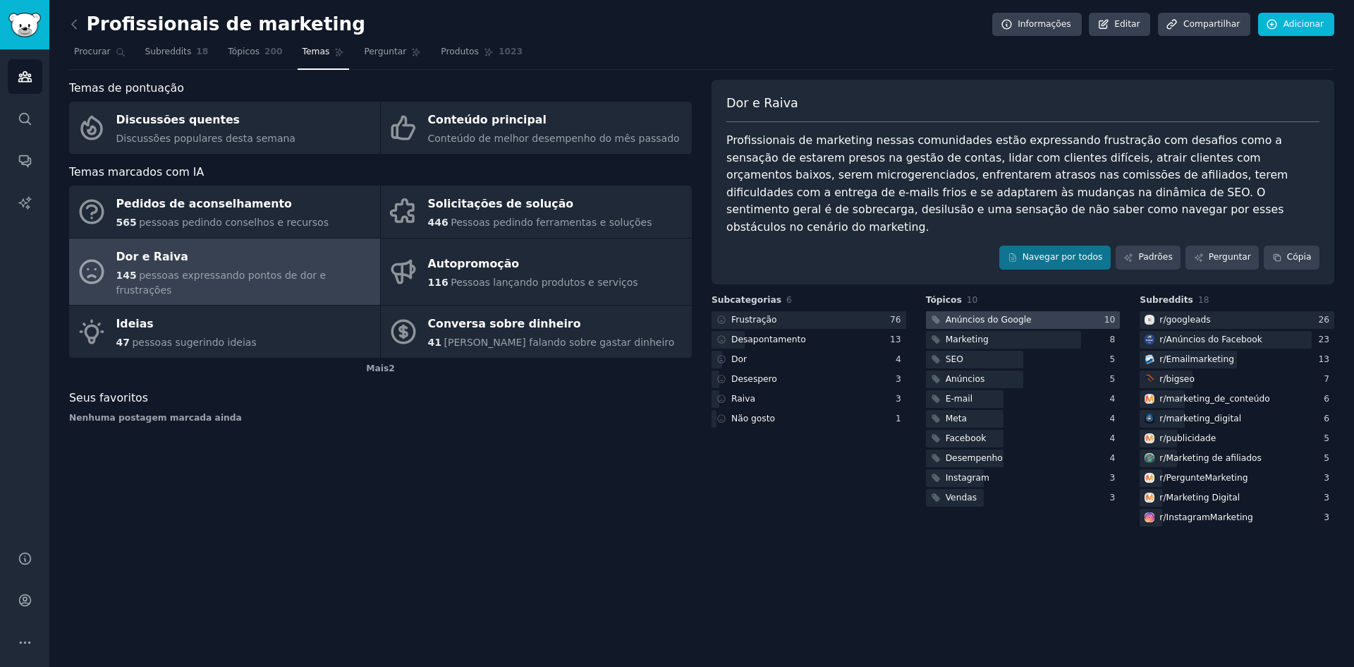
click at [982, 315] on font "Anúncios do Google" at bounding box center [989, 320] width 86 height 10
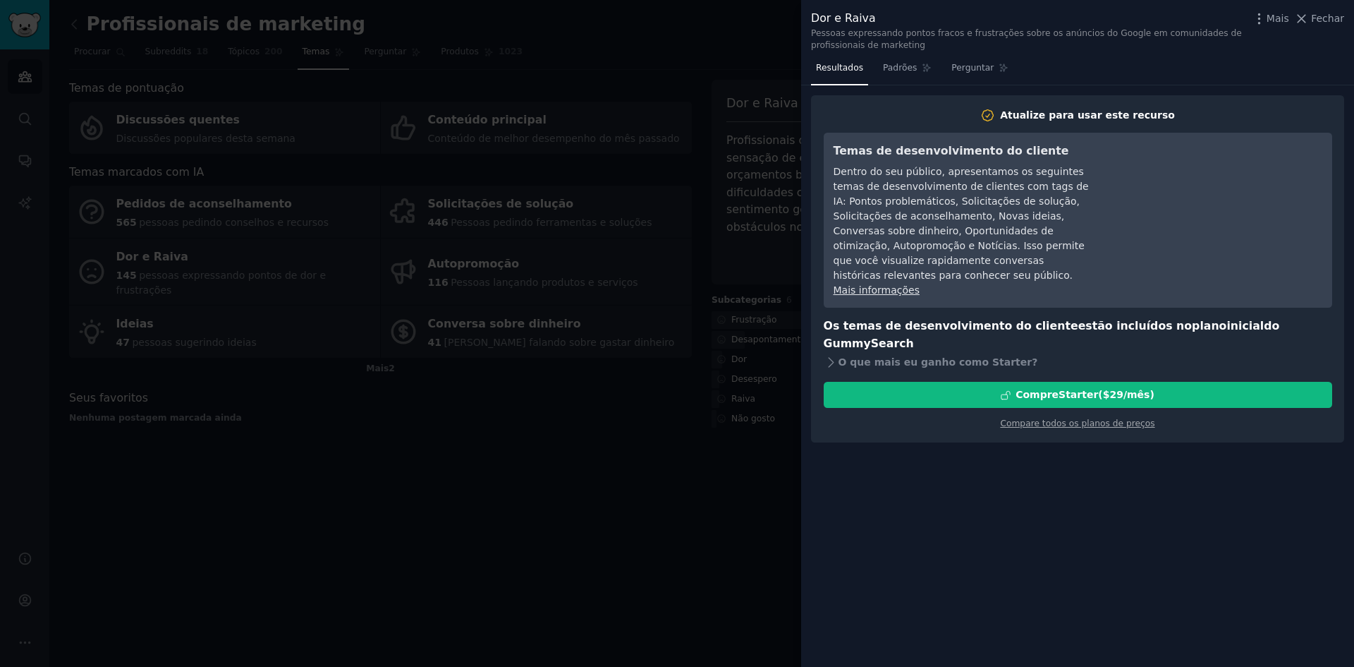
click at [679, 428] on div at bounding box center [677, 333] width 1354 height 667
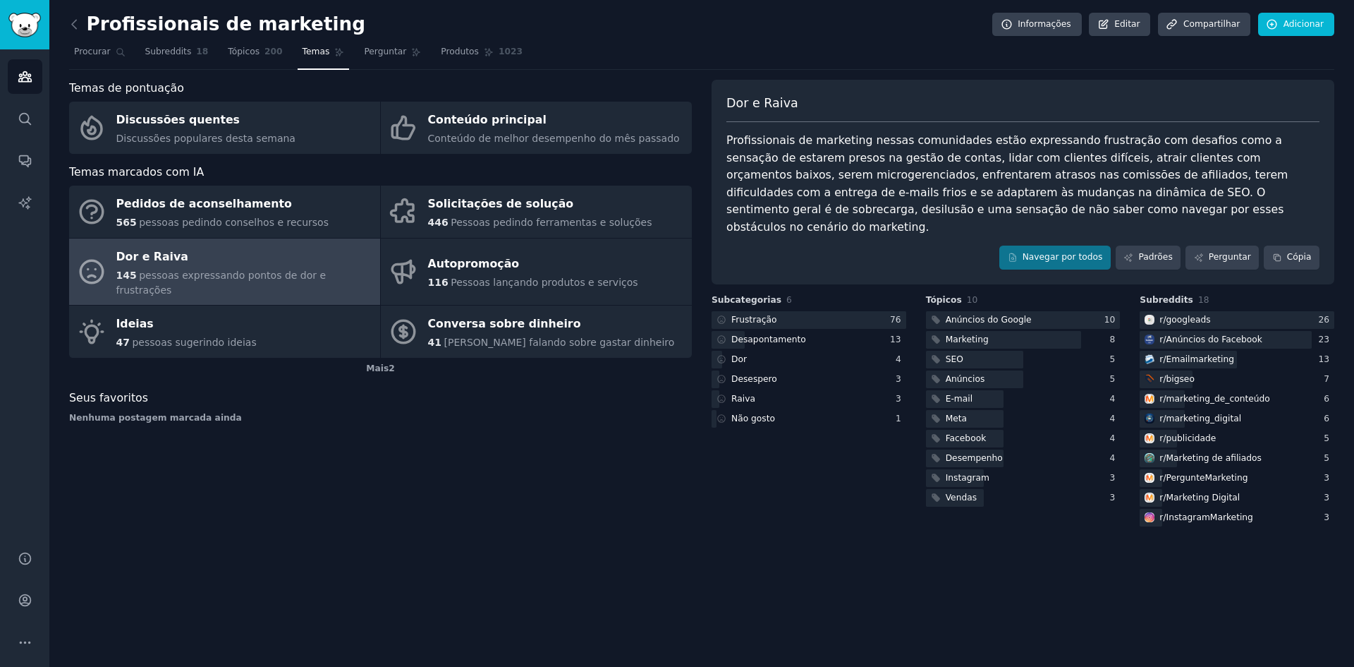
click at [83, 22] on link at bounding box center [78, 24] width 18 height 23
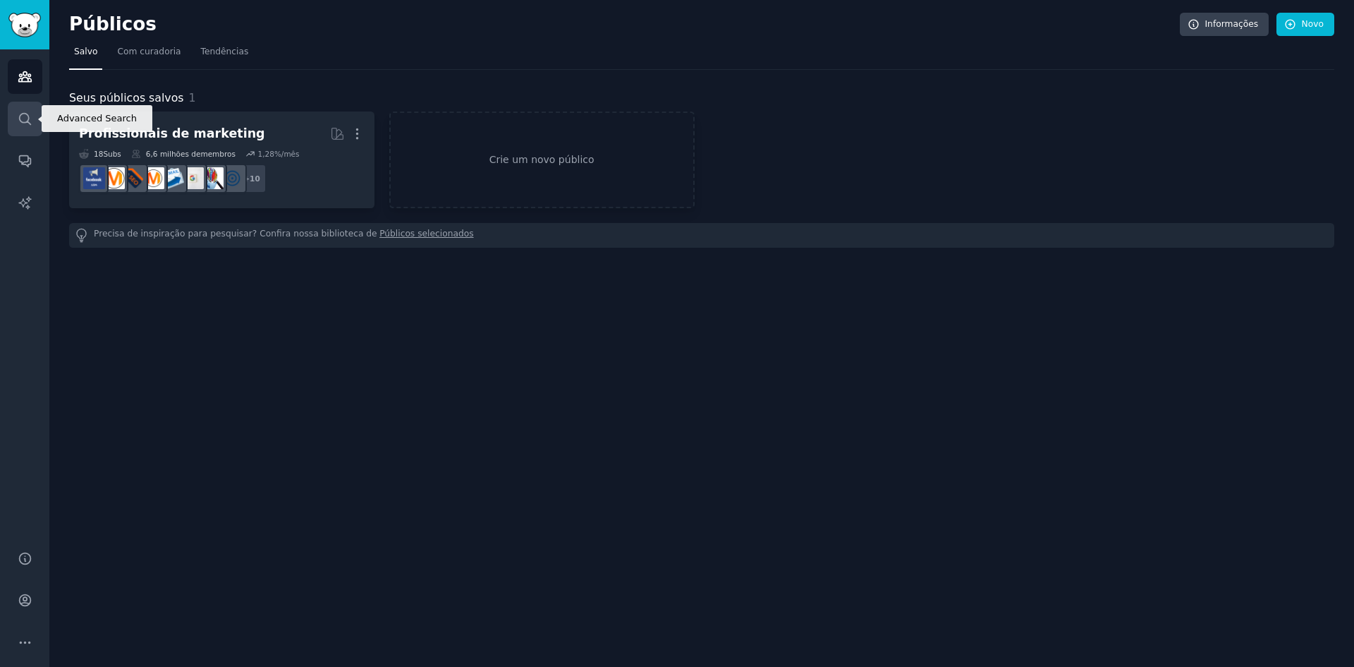
click at [11, 125] on link "Procurar" at bounding box center [25, 119] width 35 height 35
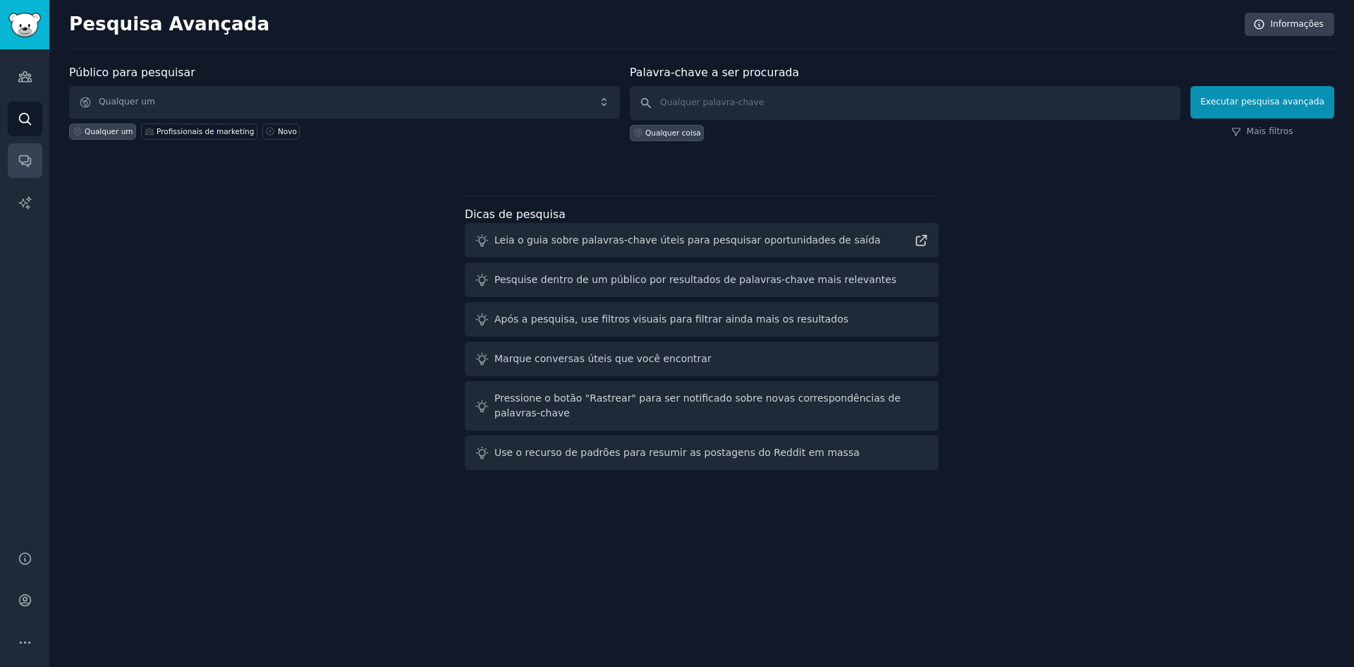
click at [35, 154] on link "Conversas" at bounding box center [25, 160] width 35 height 35
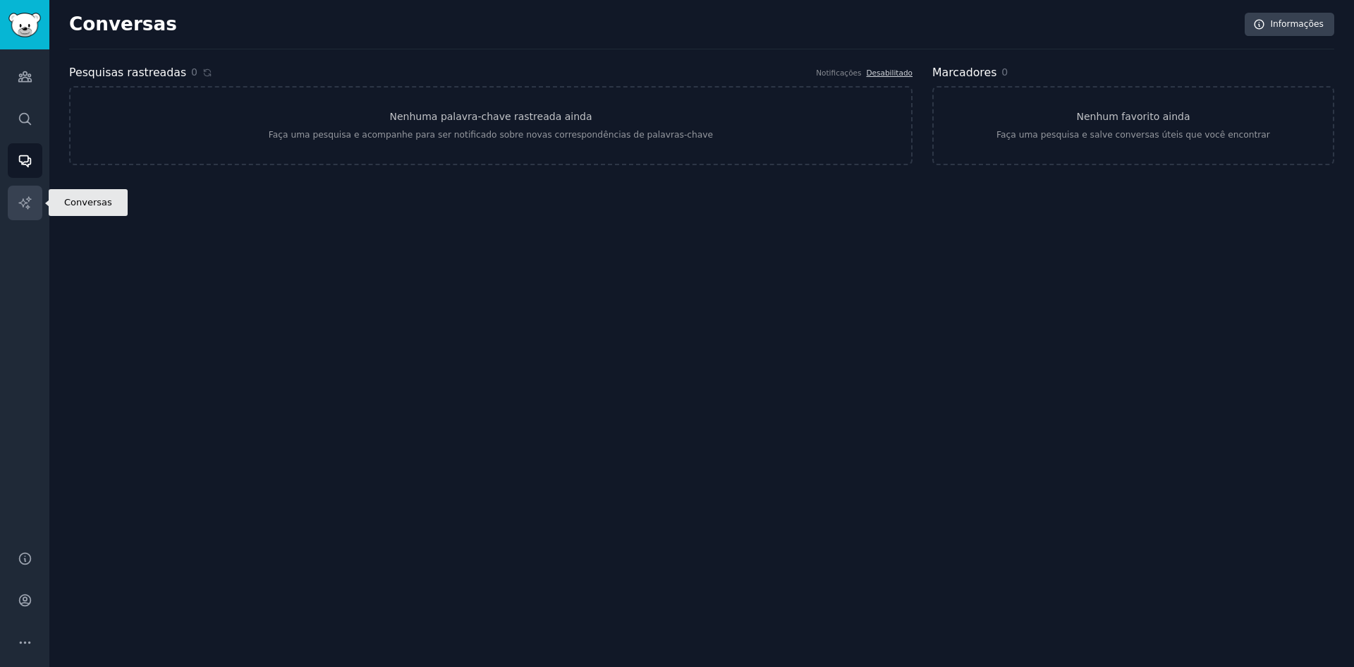
click at [40, 210] on link "Relatórios de IA" at bounding box center [25, 203] width 35 height 35
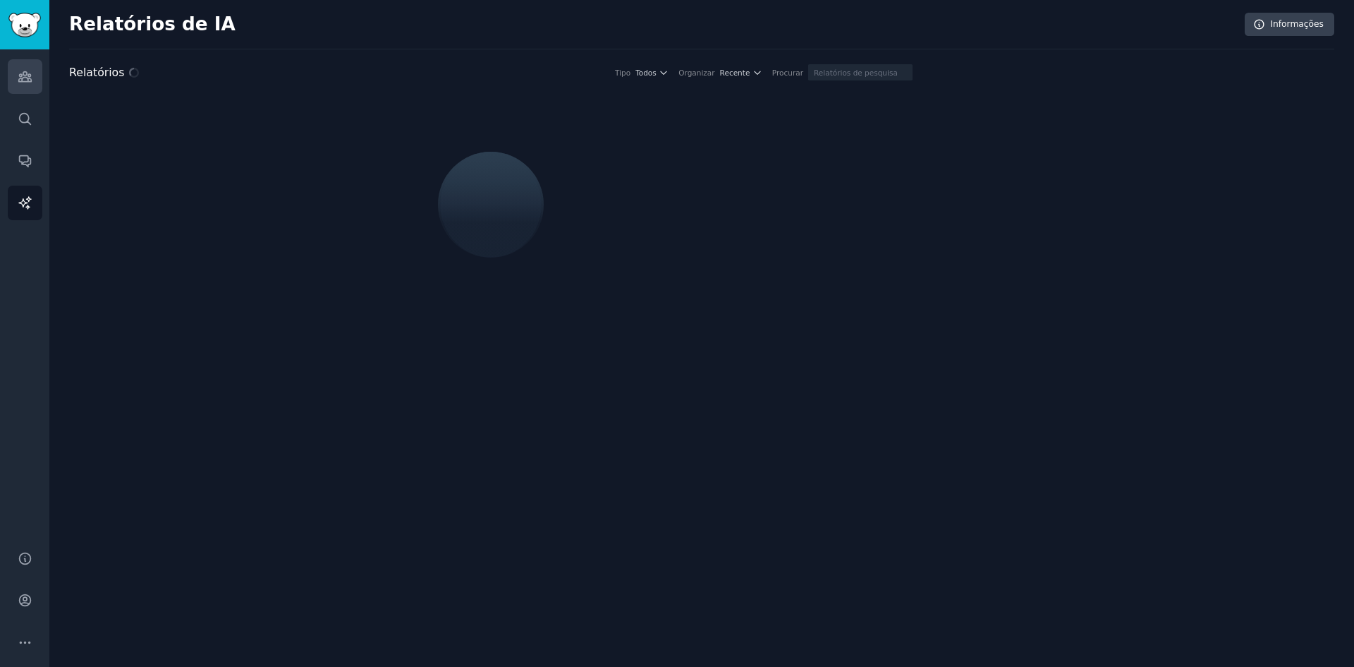
click at [37, 77] on link "Públicos" at bounding box center [25, 76] width 35 height 35
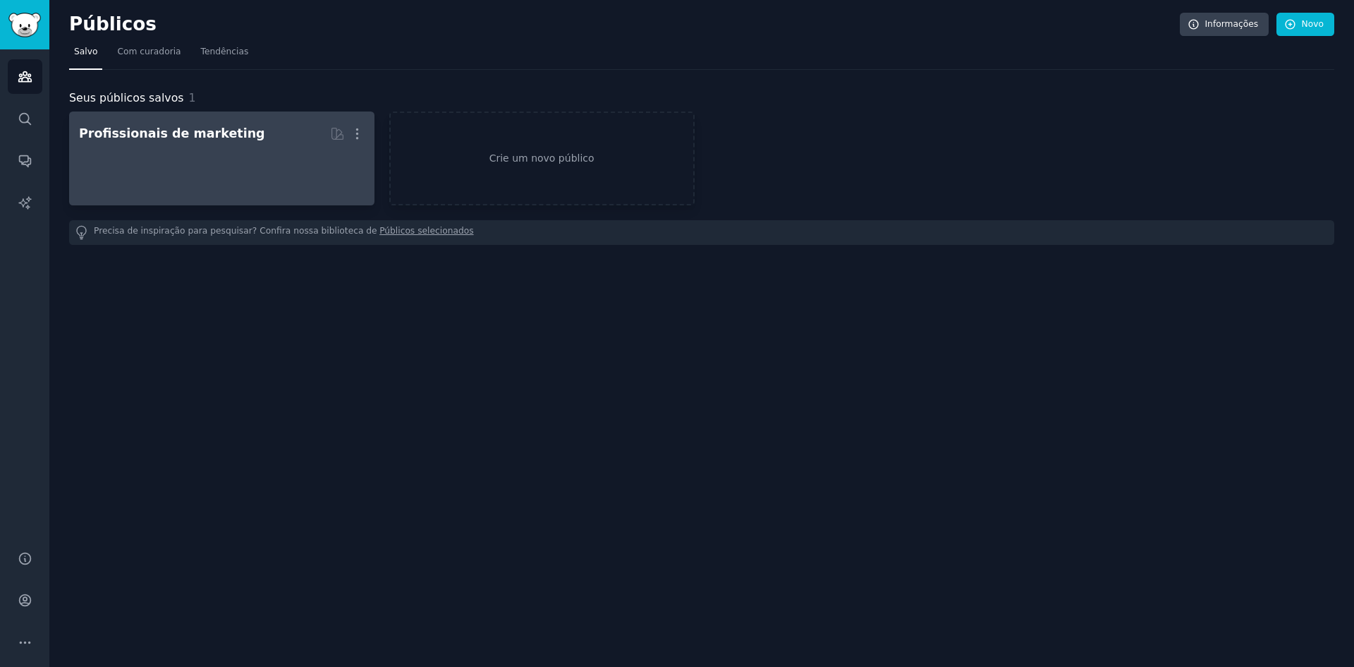
click at [368, 128] on link "Profissionais de marketing Mais" at bounding box center [221, 158] width 305 height 94
click at [360, 135] on icon "button" at bounding box center [357, 133] width 15 height 15
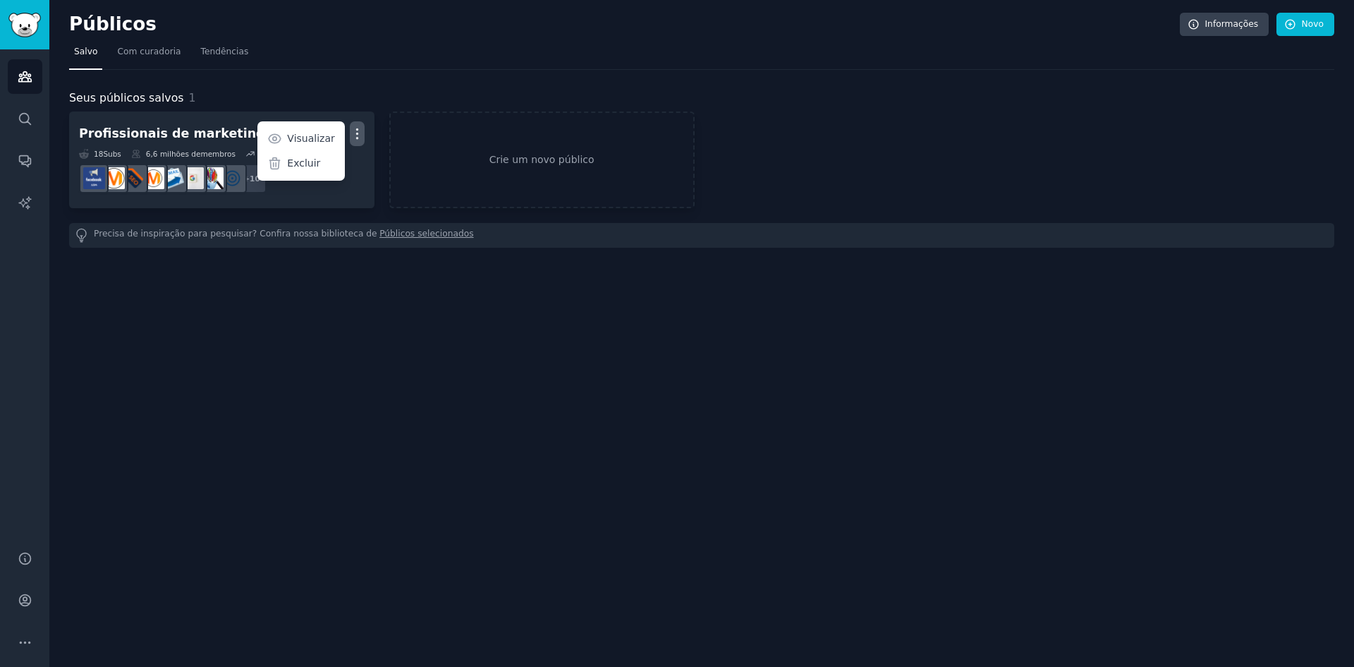
drag, startPoint x: 309, startPoint y: 170, endPoint x: 736, endPoint y: 83, distance: 435.7
click at [310, 169] on p "Excluir" at bounding box center [303, 163] width 33 height 15
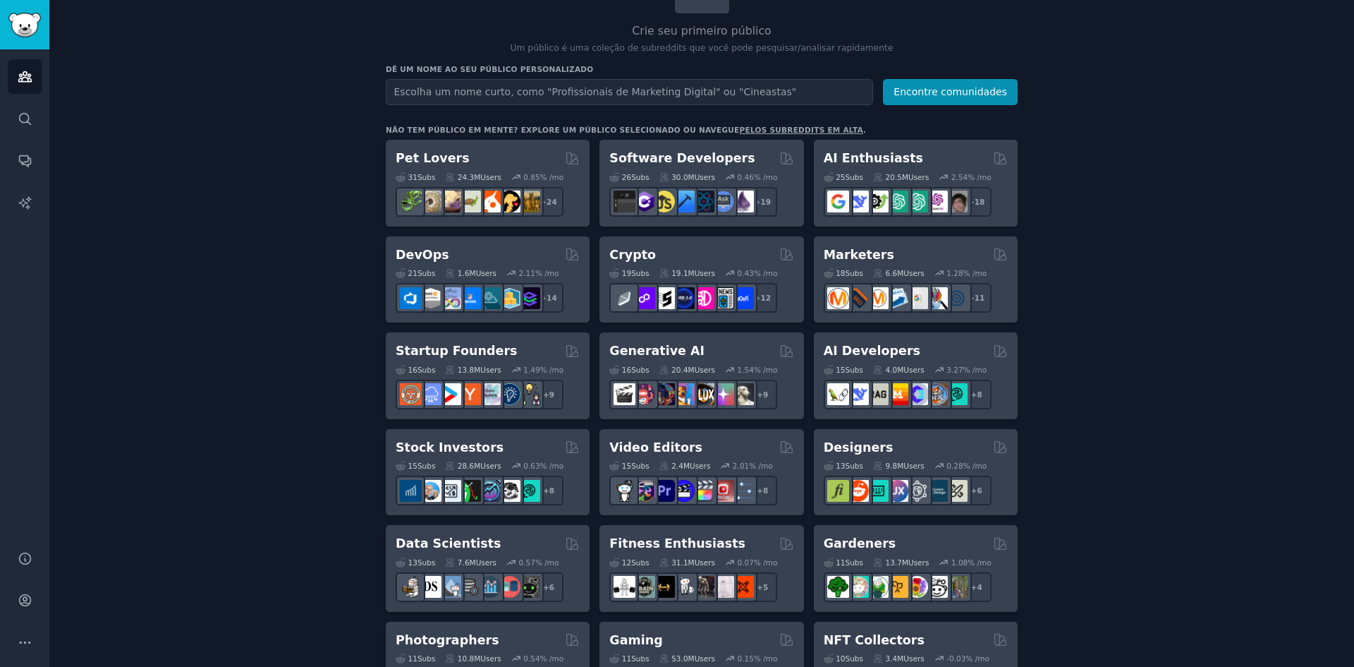
scroll to position [141, 0]
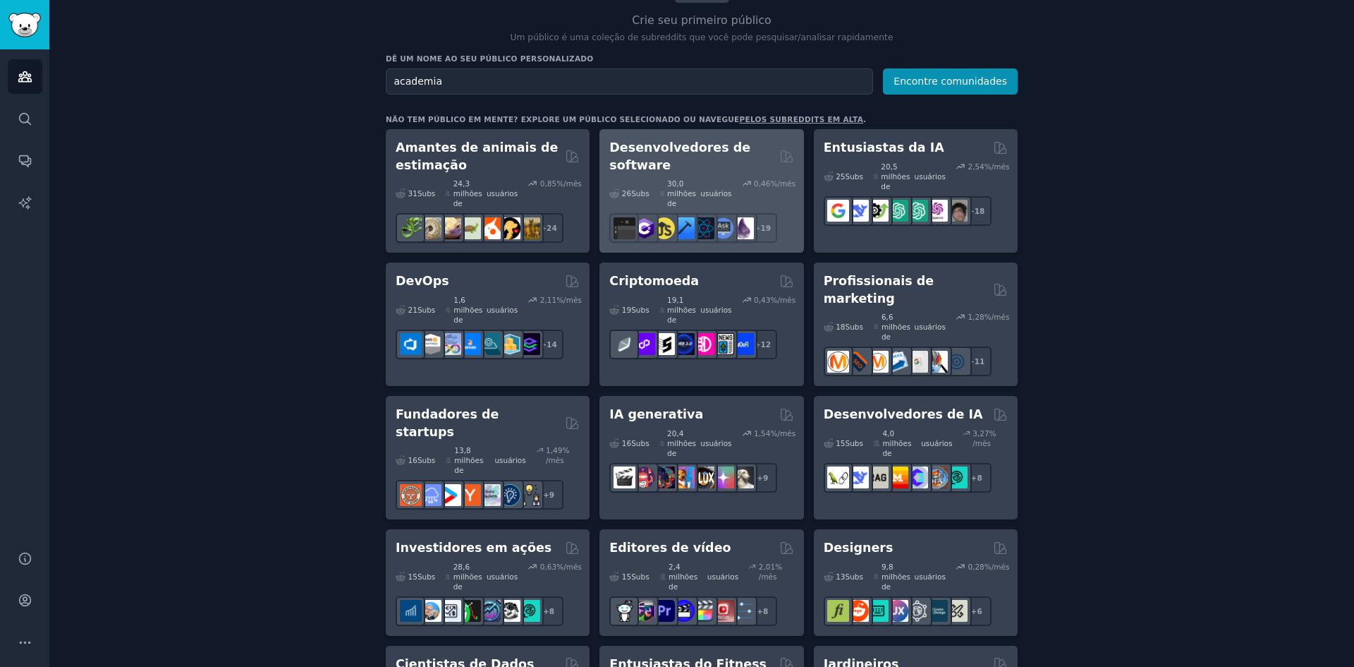
type input "academia"
click at [883, 68] on button "Encontre comunidades" at bounding box center [950, 81] width 135 height 26
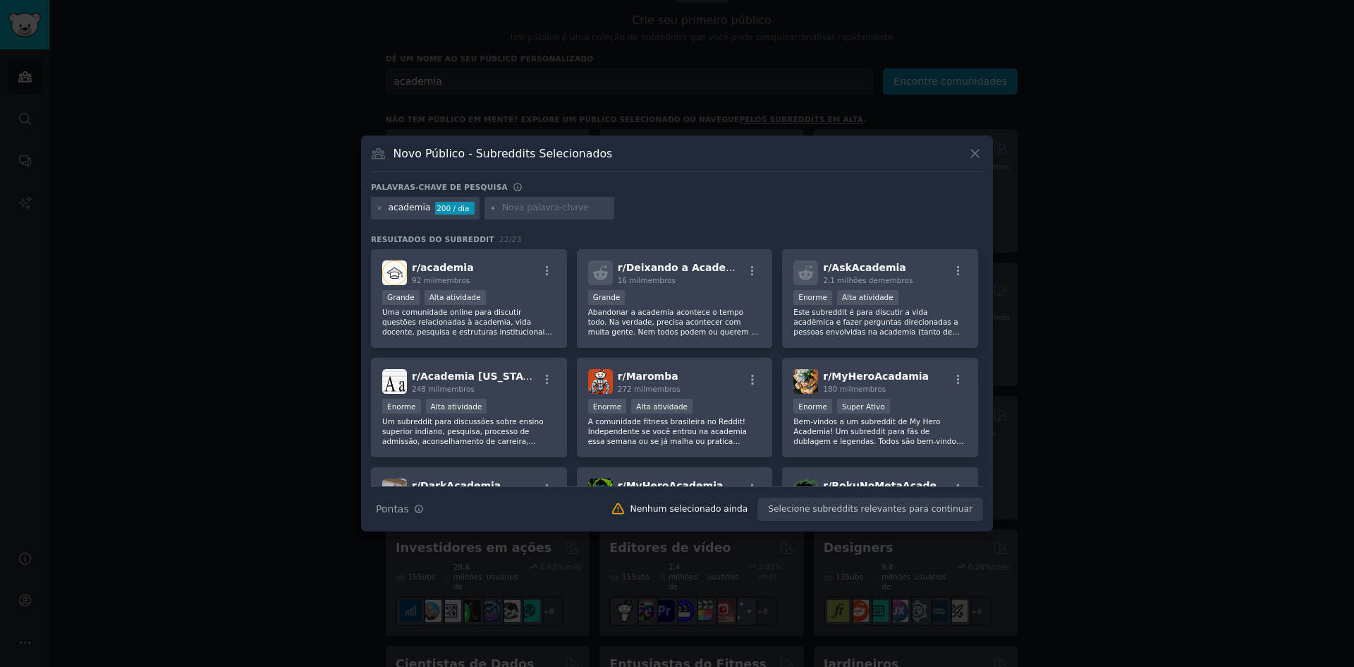
click at [976, 158] on icon at bounding box center [975, 153] width 15 height 15
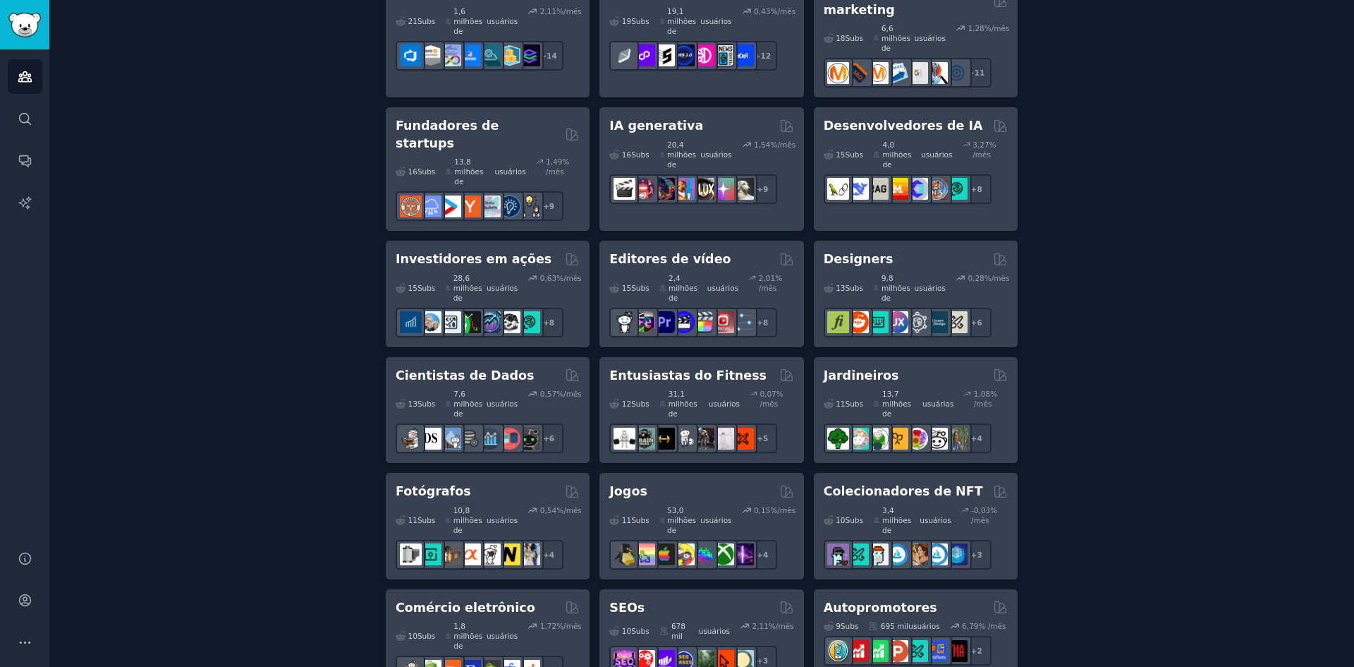
scroll to position [494, 0]
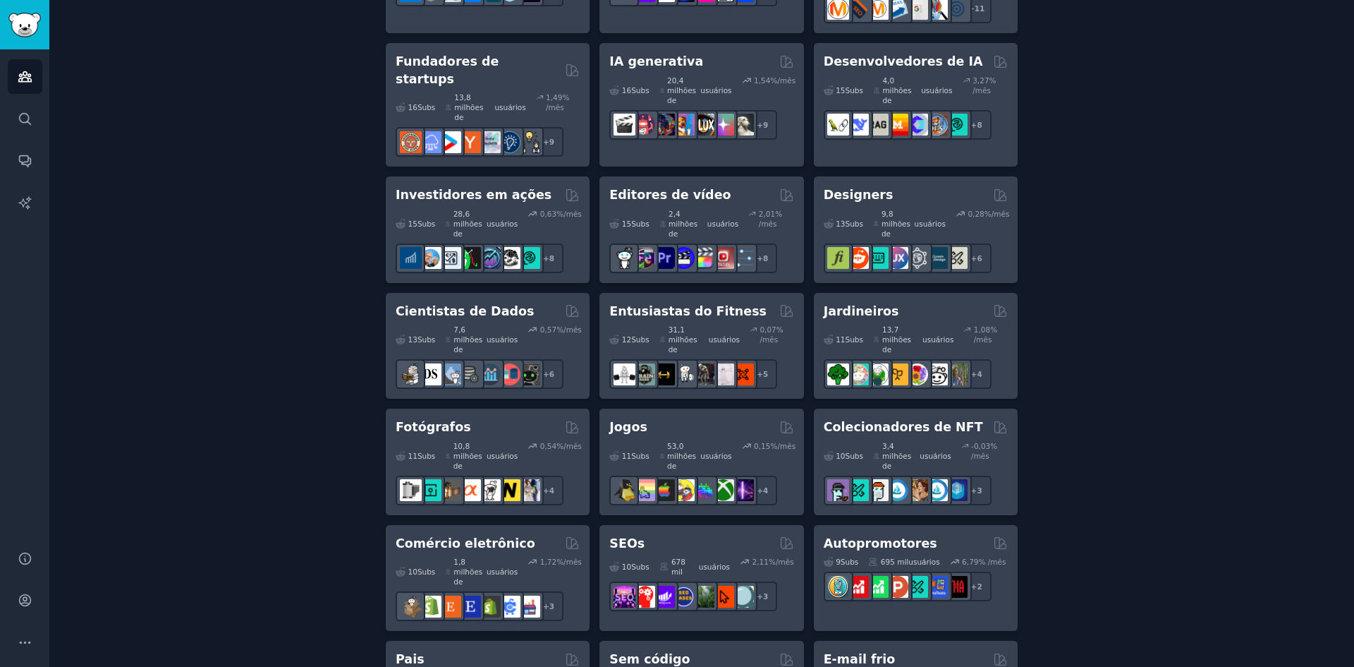
click at [1167, 269] on div "Crie seu primeiro público Um público é uma coleção de subreddits que você pode …" at bounding box center [702, 526] width 1266 height 1860
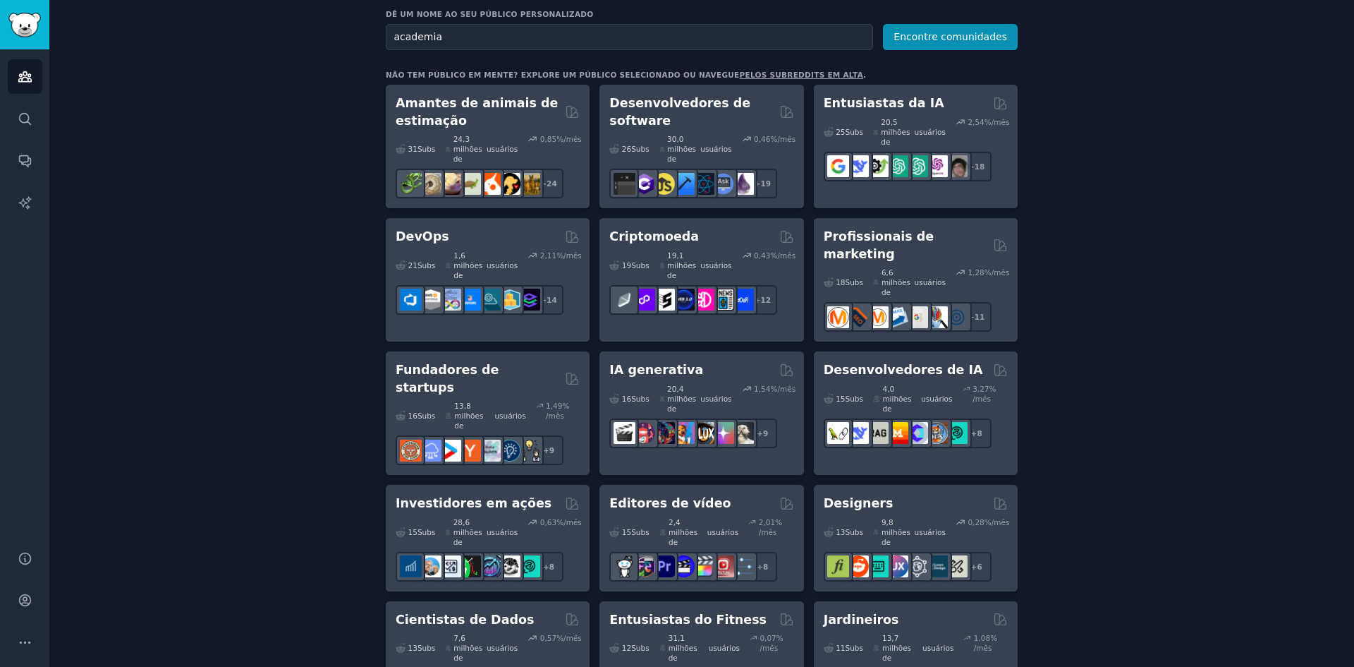
scroll to position [0, 0]
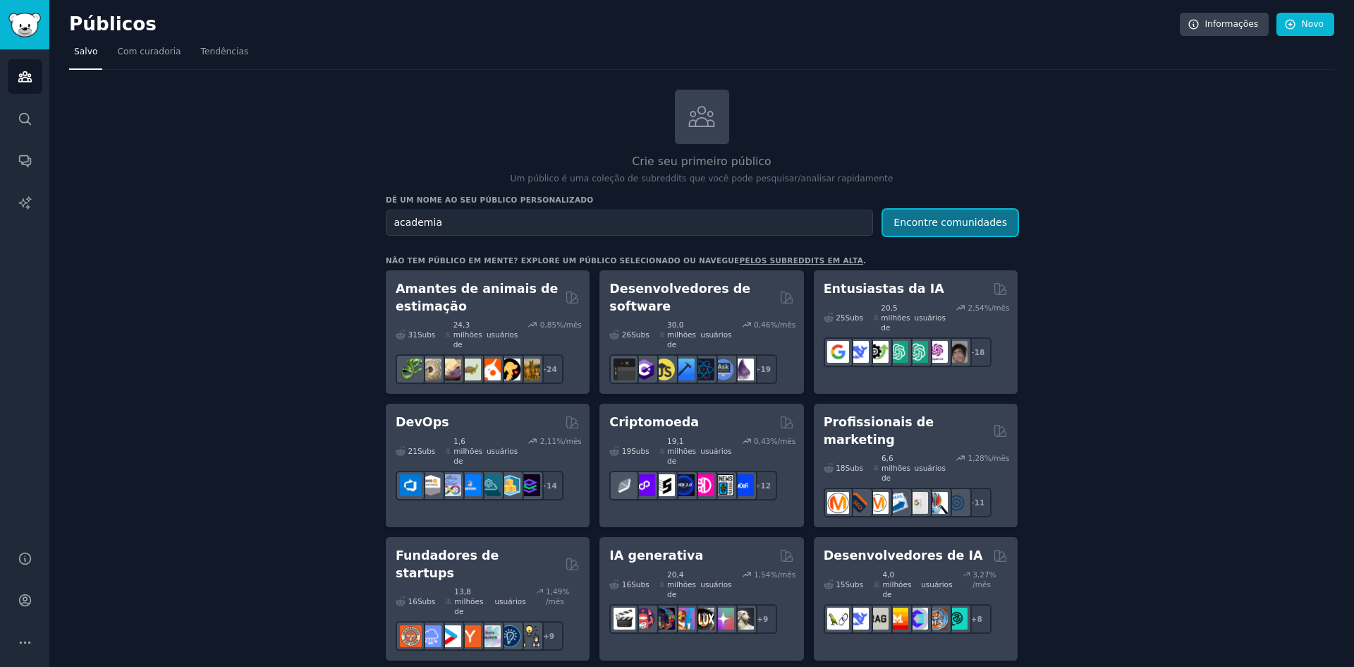
click at [955, 222] on font "Encontre comunidades" at bounding box center [951, 222] width 114 height 11
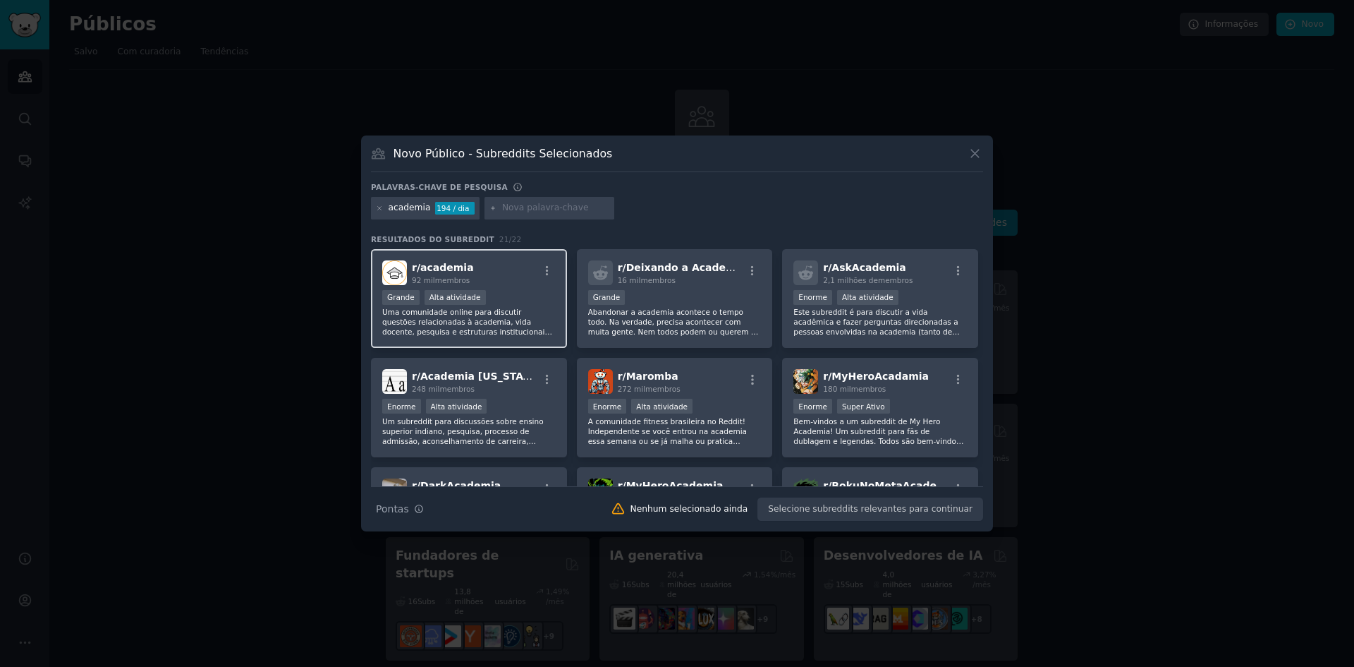
click at [498, 283] on div "r/ academia 92 mil membros" at bounding box center [469, 272] width 174 height 25
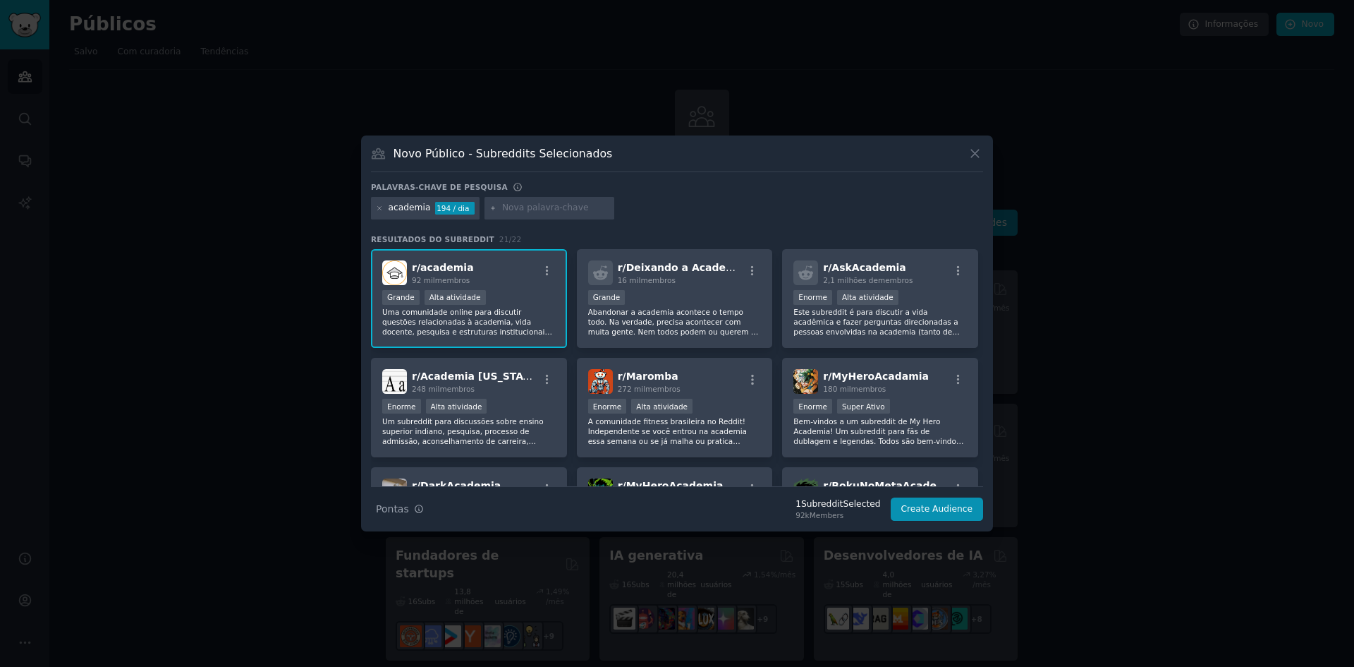
click at [498, 283] on div "r/ academia 92 mil membros" at bounding box center [469, 272] width 174 height 25
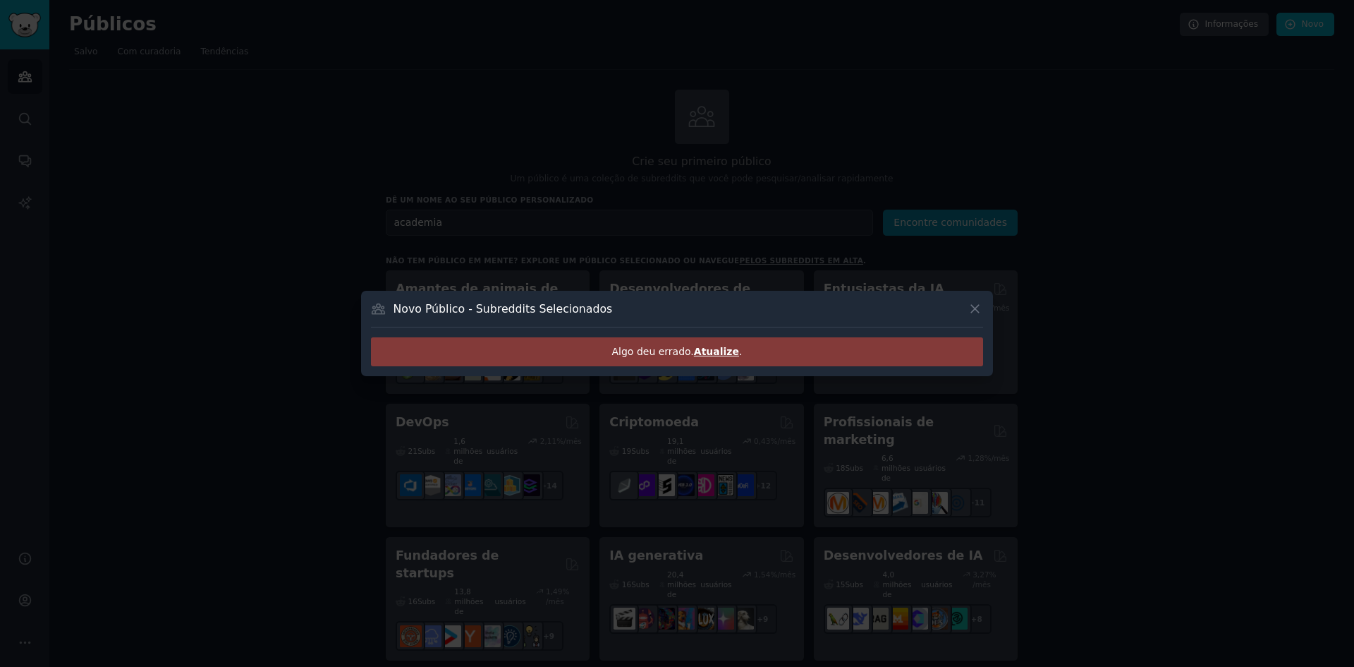
click at [703, 352] on font "Atualize" at bounding box center [716, 351] width 45 height 11
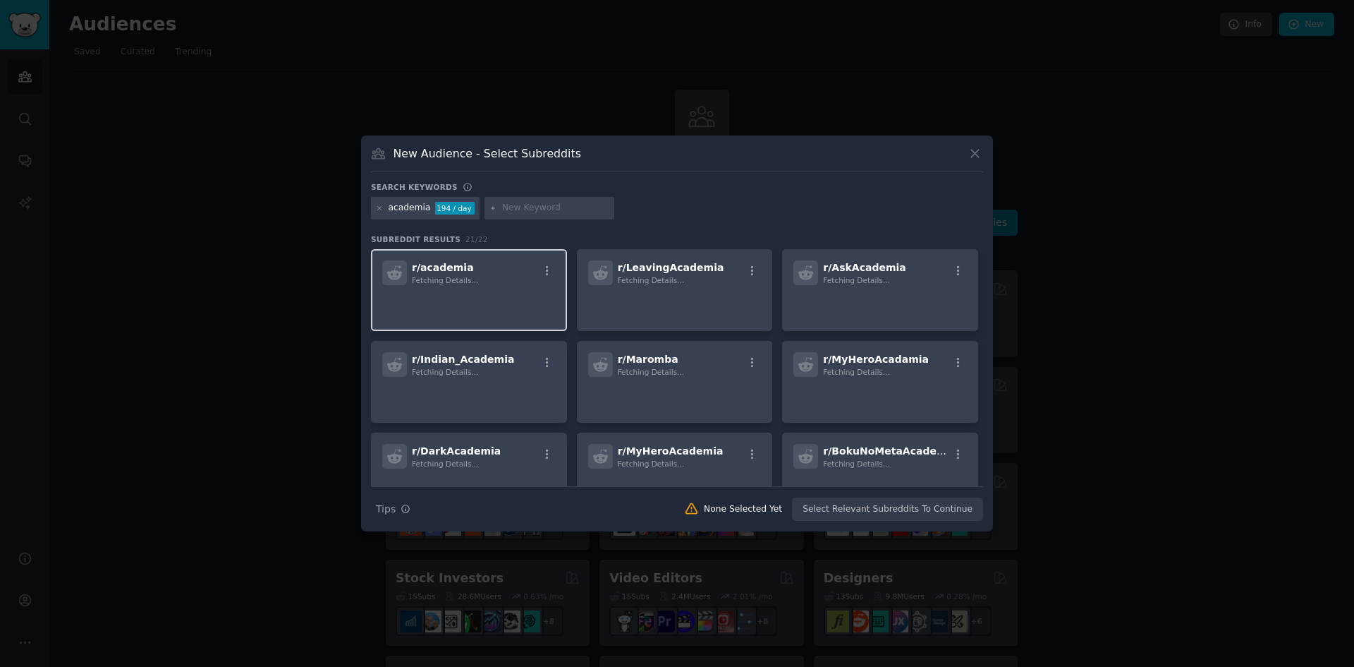
click at [499, 293] on p at bounding box center [469, 305] width 174 height 30
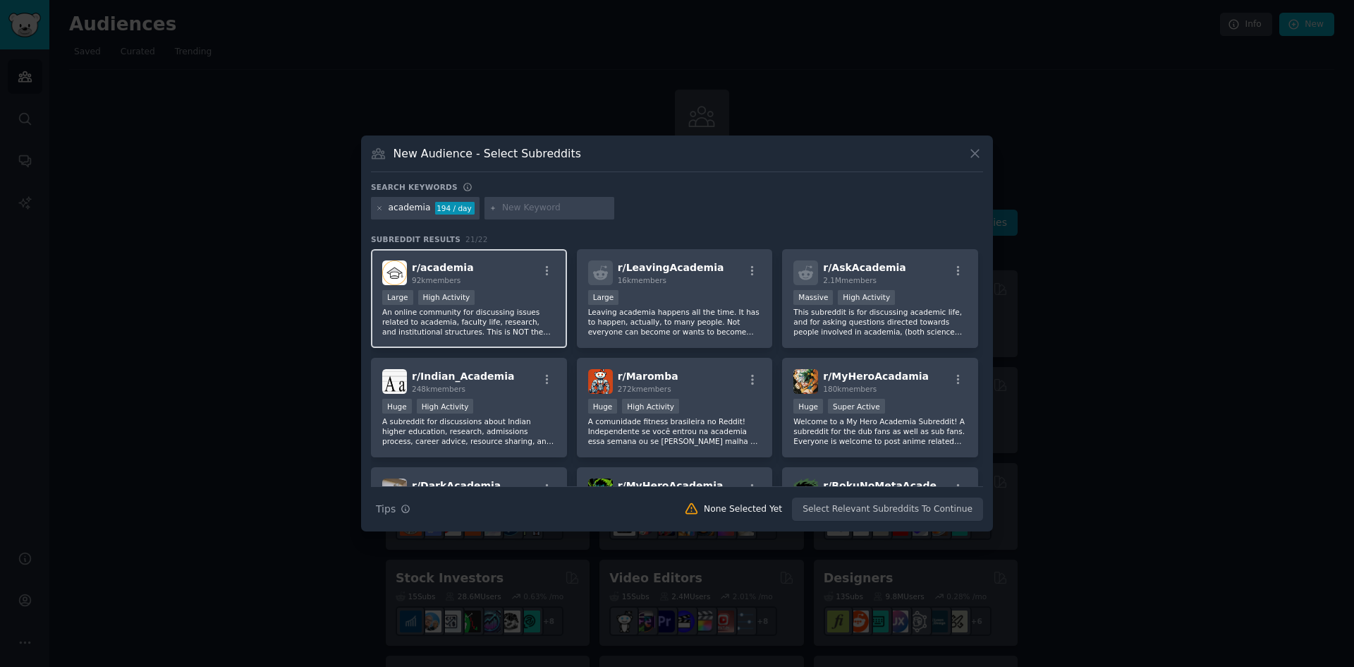
click at [496, 292] on div "Large High Activity" at bounding box center [469, 299] width 174 height 18
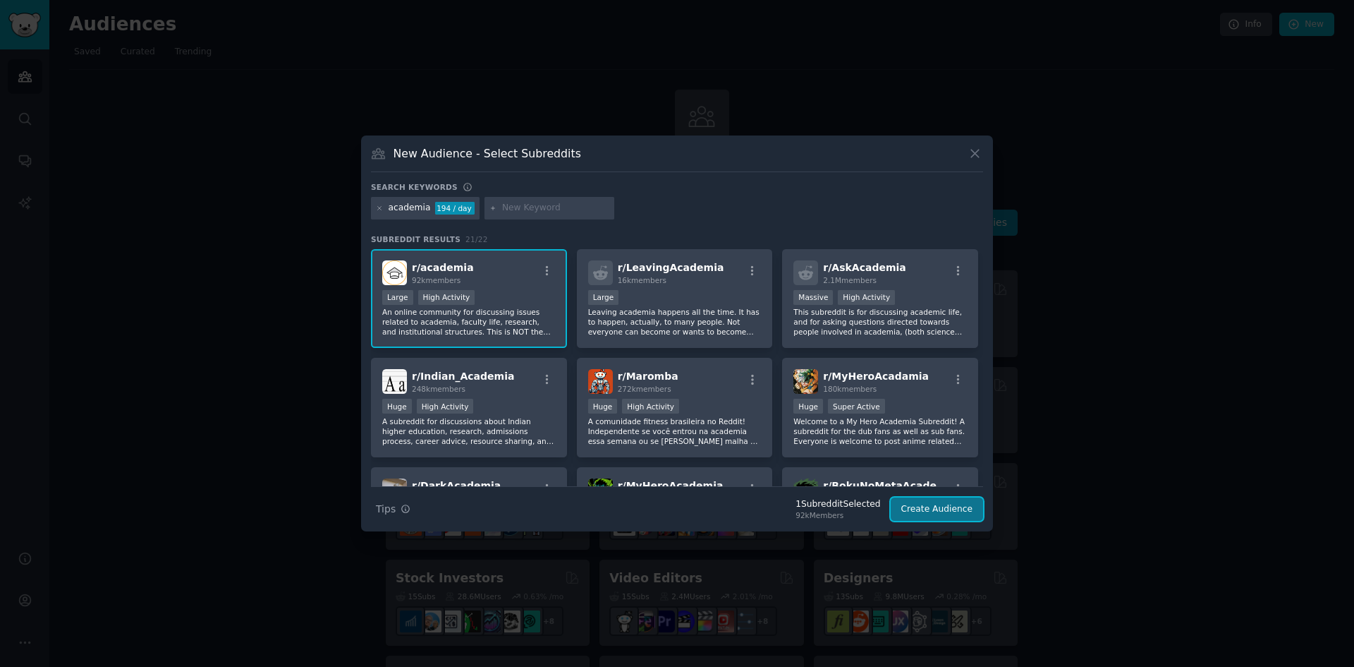
click at [928, 507] on button "Create Audience" at bounding box center [937, 509] width 93 height 24
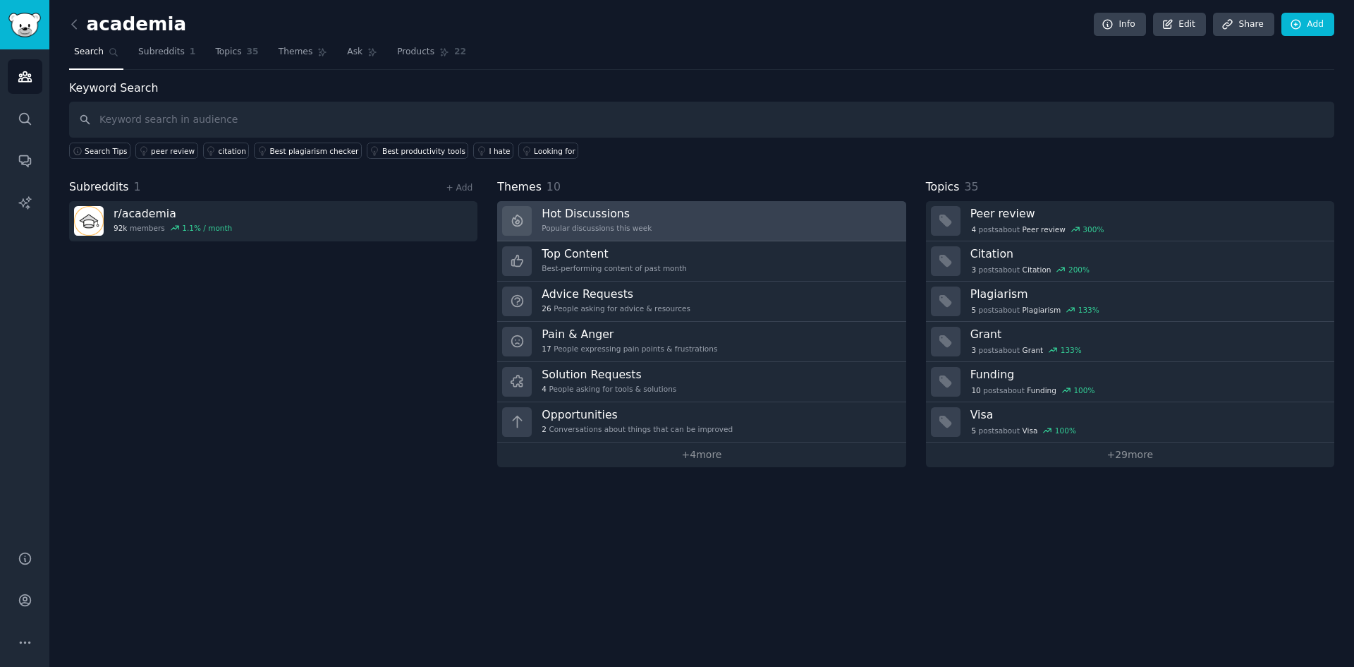
click at [709, 231] on link "Hot Discussions Popular discussions this week" at bounding box center [701, 221] width 408 height 40
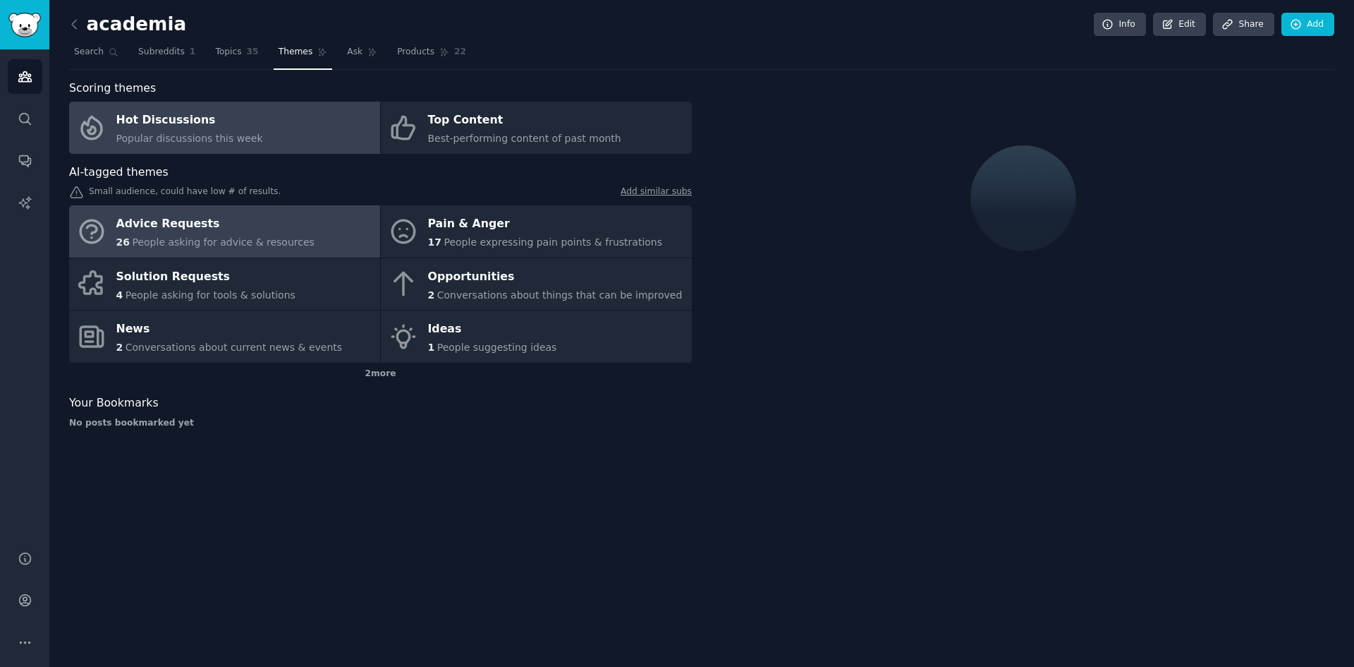
click at [233, 241] on span "People asking for advice & resources" at bounding box center [223, 241] width 182 height 11
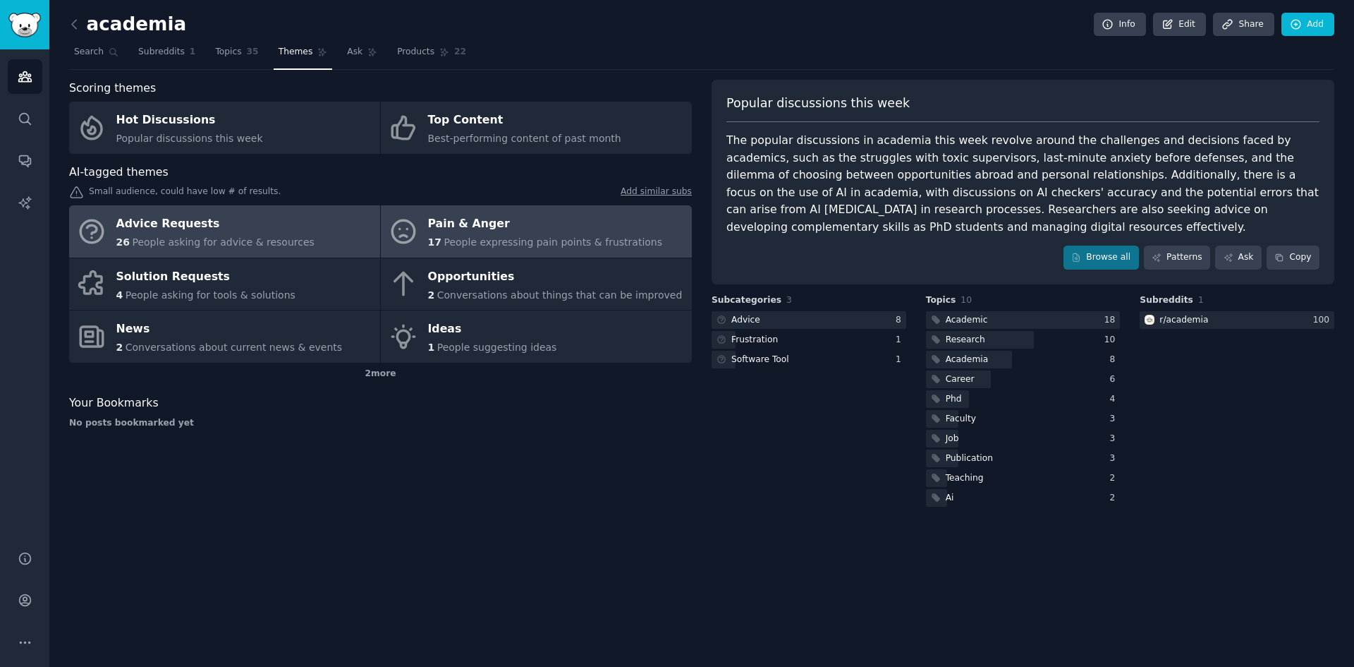
click at [507, 239] on span "People expressing pain points & frustrations" at bounding box center [553, 241] width 219 height 11
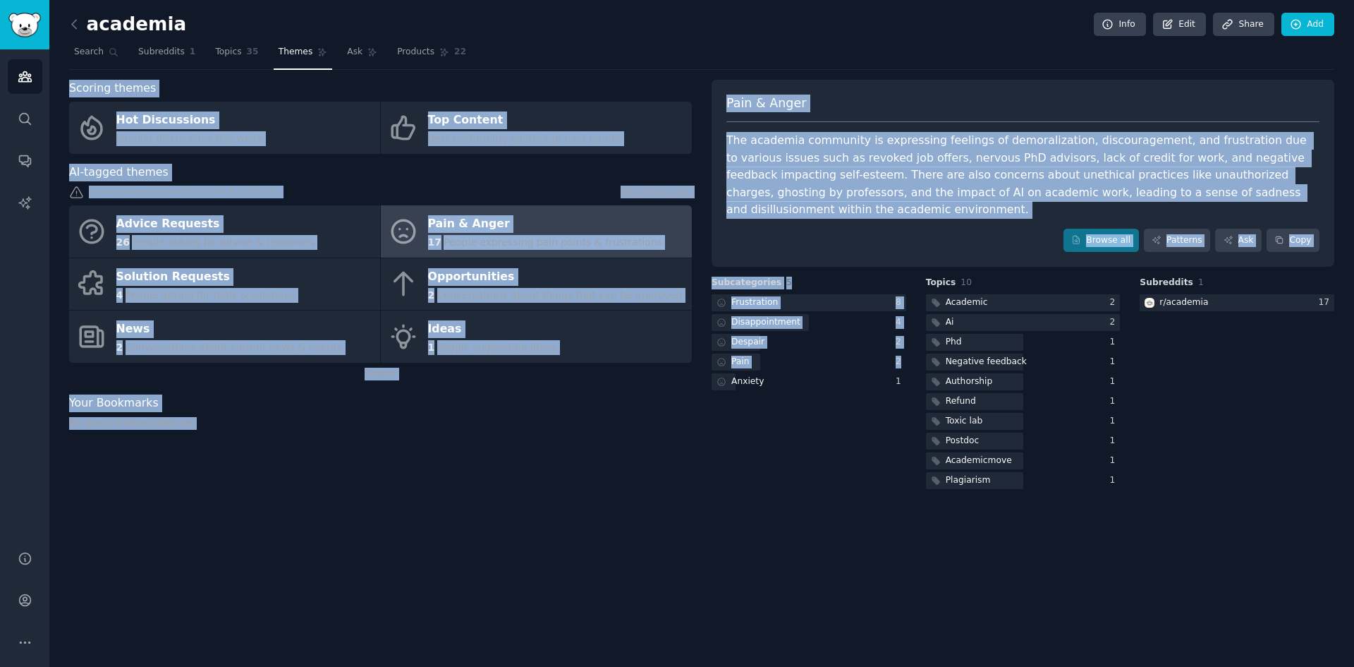
drag, startPoint x: 461, startPoint y: 57, endPoint x: 892, endPoint y: 557, distance: 659.8
click at [899, 544] on div "academia Info Edit Share Add Search Subreddits 1 Topics 35 Themes Ask Products …" at bounding box center [701, 333] width 1305 height 667
click at [881, 576] on div "academia Info Edit Share Add Search Subreddits 1 Topics 35 Themes Ask Products …" at bounding box center [701, 333] width 1305 height 667
